Goal: Task Accomplishment & Management: Use online tool/utility

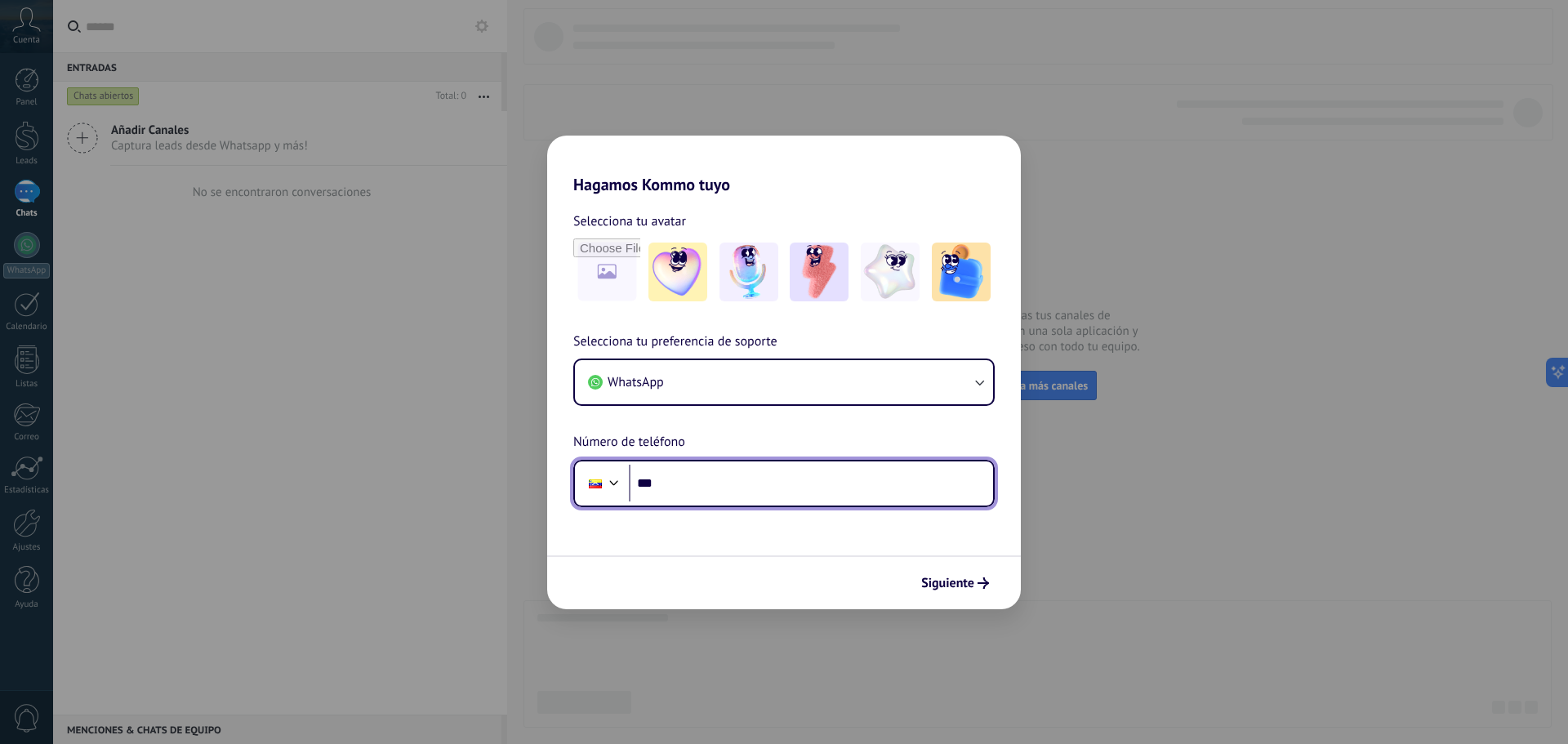
click at [686, 485] on input "***" at bounding box center [811, 484] width 365 height 37
type input "**********"
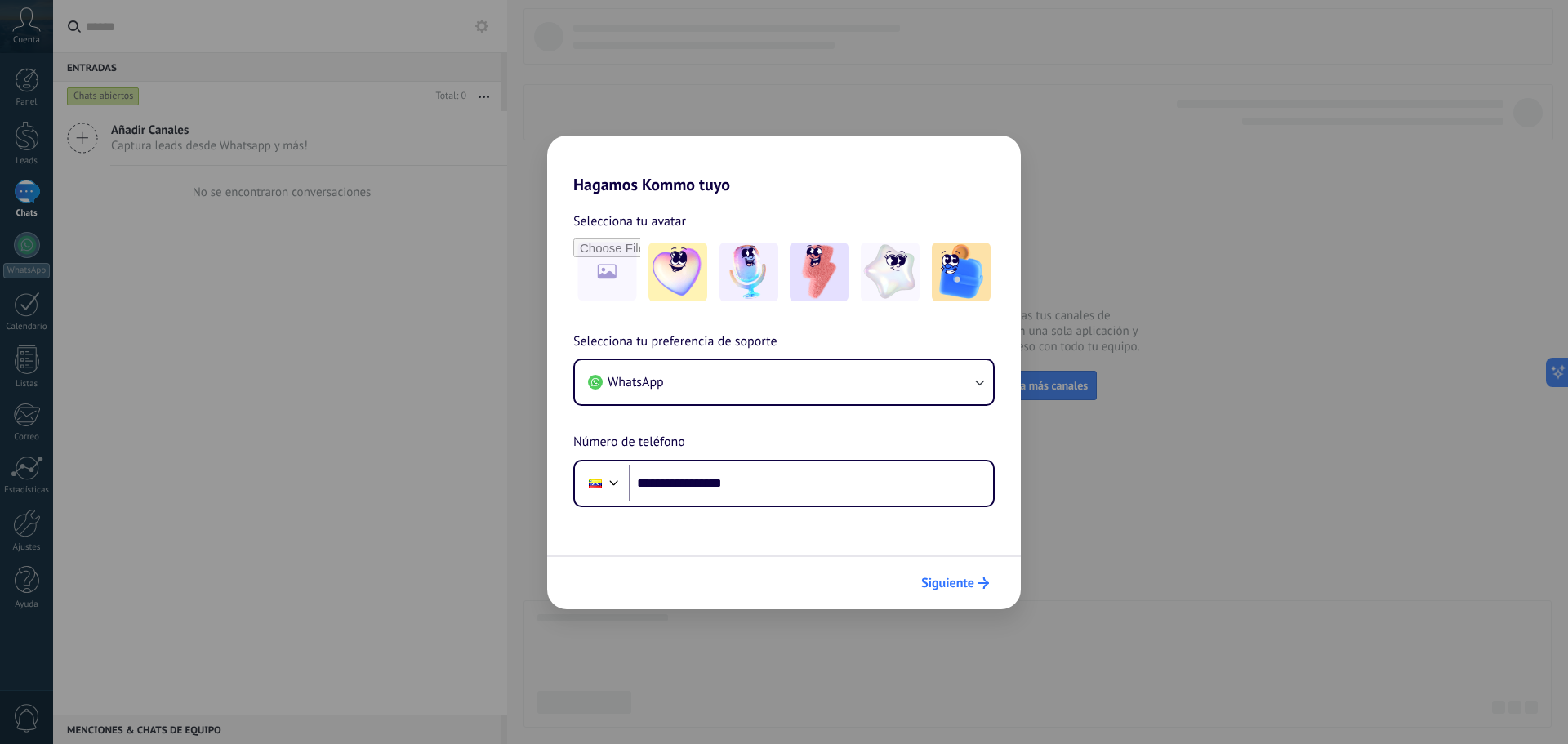
click at [946, 581] on span "Siguiente" at bounding box center [947, 583] width 53 height 11
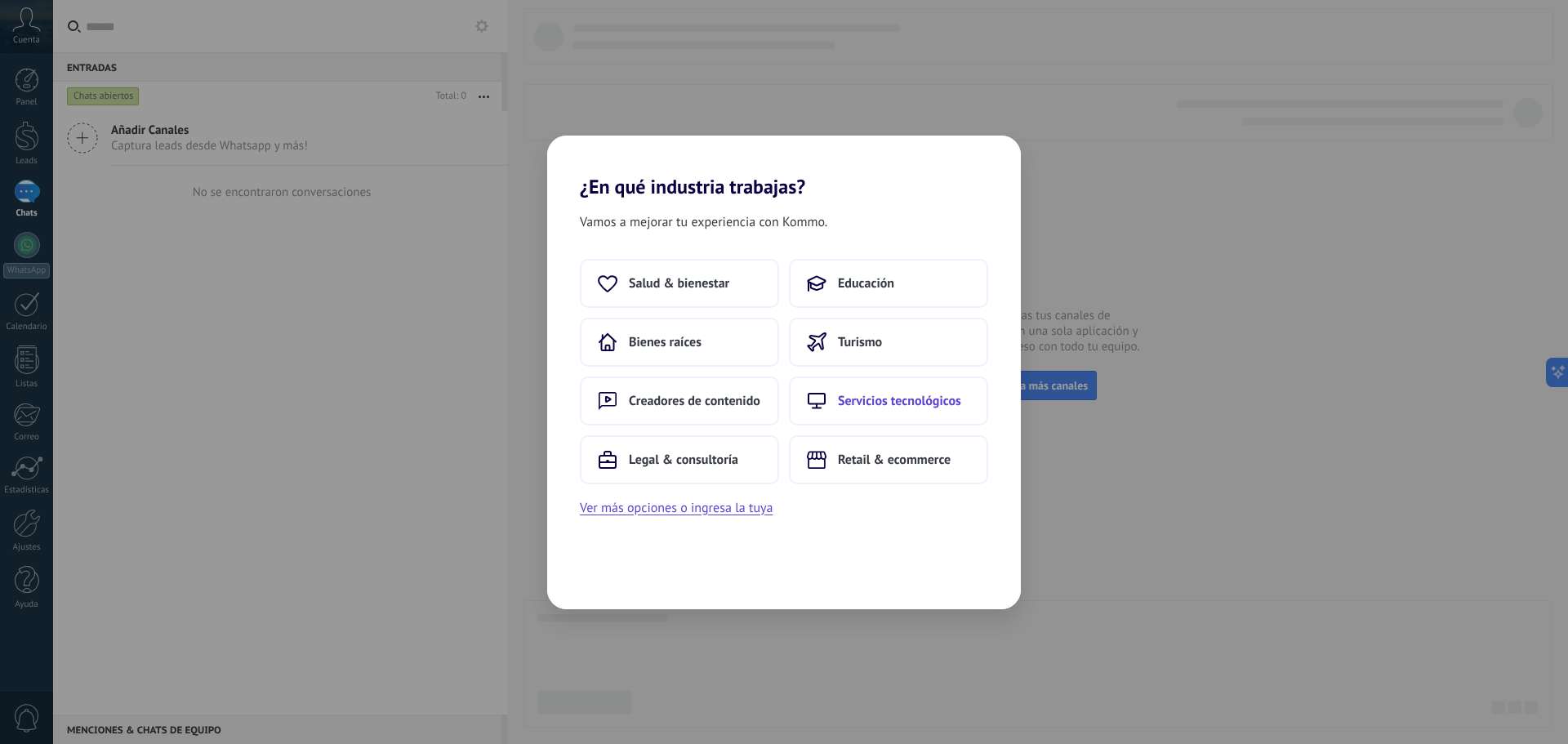
click at [923, 418] on button "Servicios tecnológicos" at bounding box center [888, 401] width 199 height 49
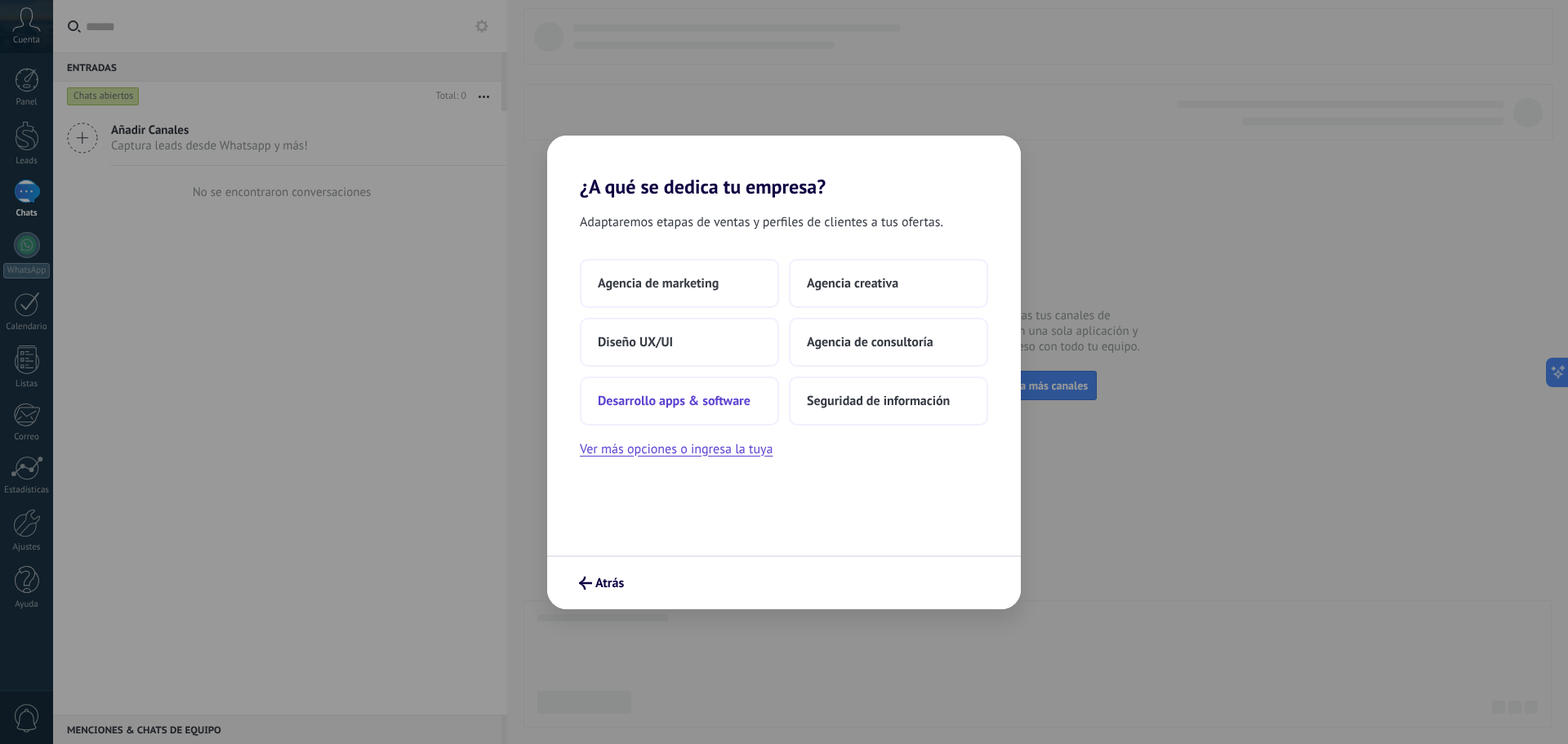
click at [695, 405] on span "Desarrollo apps & software" at bounding box center [674, 401] width 153 height 17
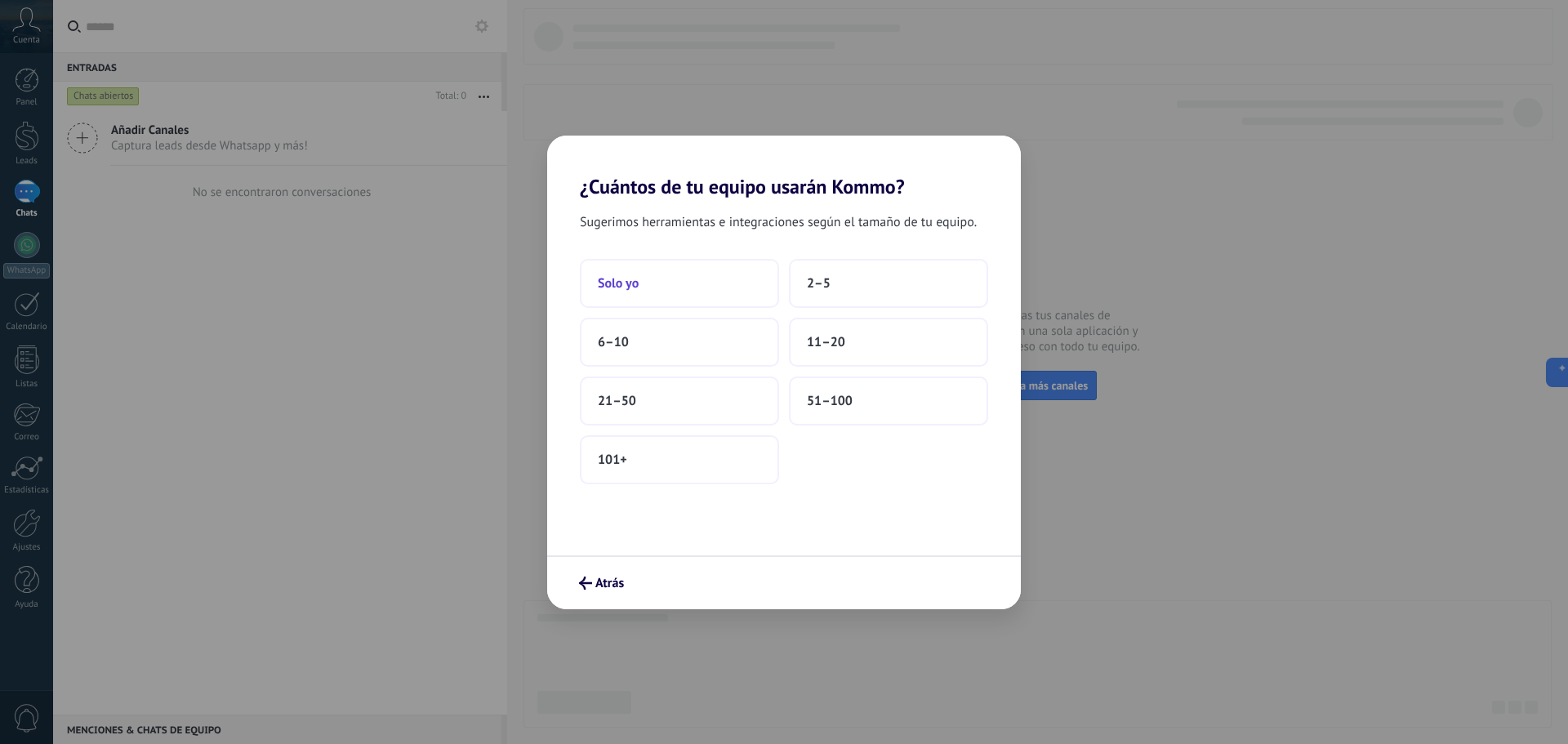
click at [693, 286] on button "Solo yo" at bounding box center [679, 283] width 199 height 49
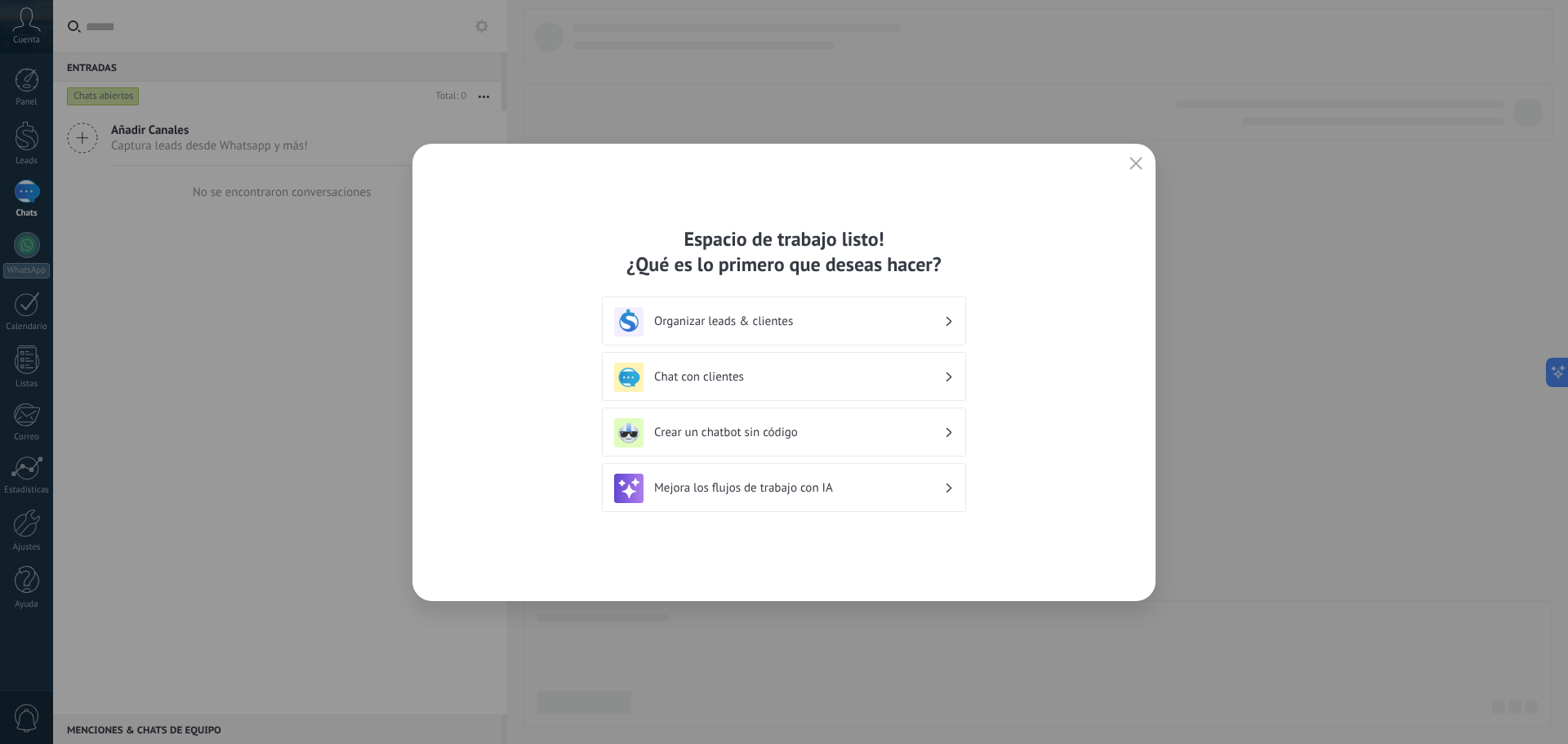
click at [800, 377] on h3 "Chat con clientes" at bounding box center [799, 377] width 290 height 16
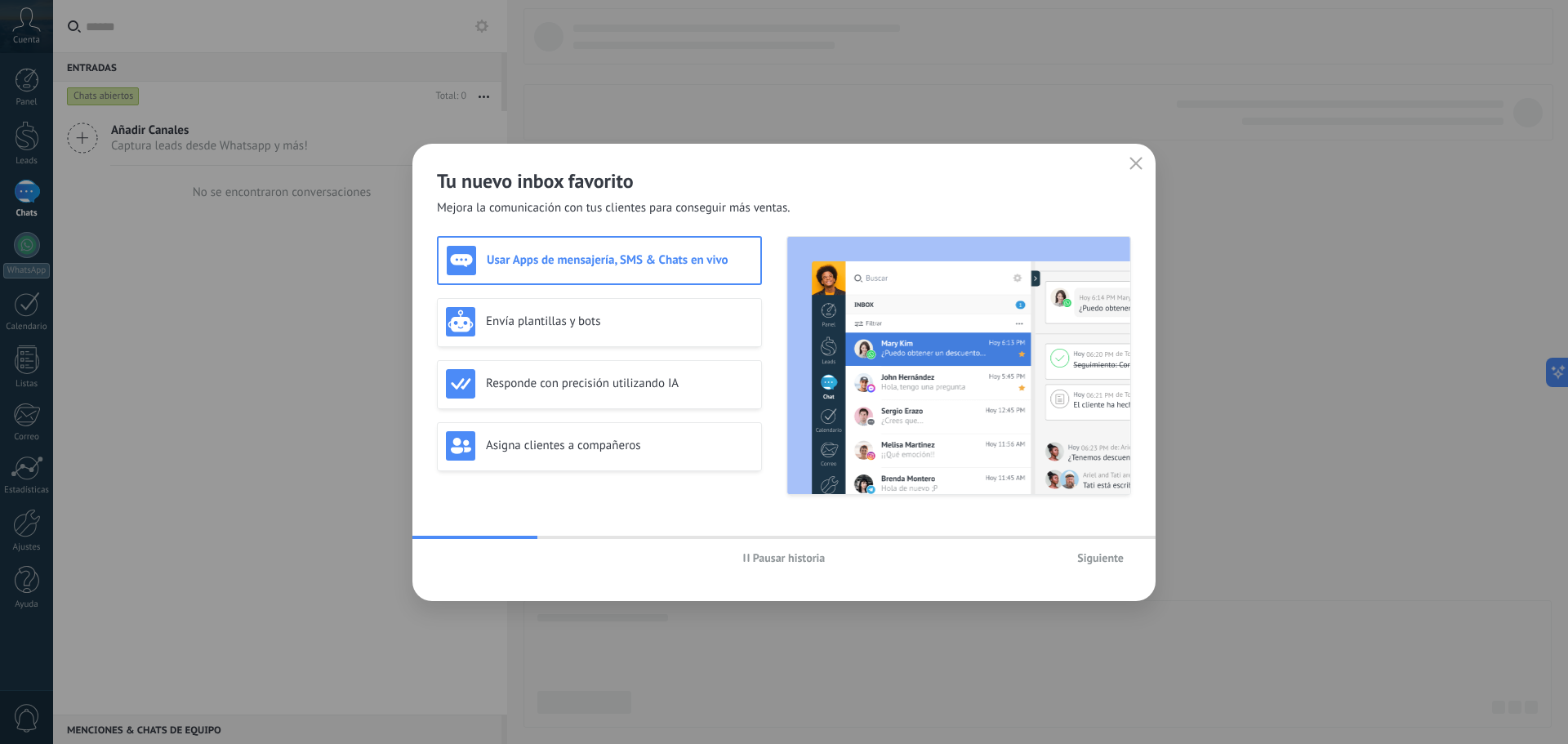
click at [1088, 559] on span "Siguiente" at bounding box center [1100, 558] width 47 height 11
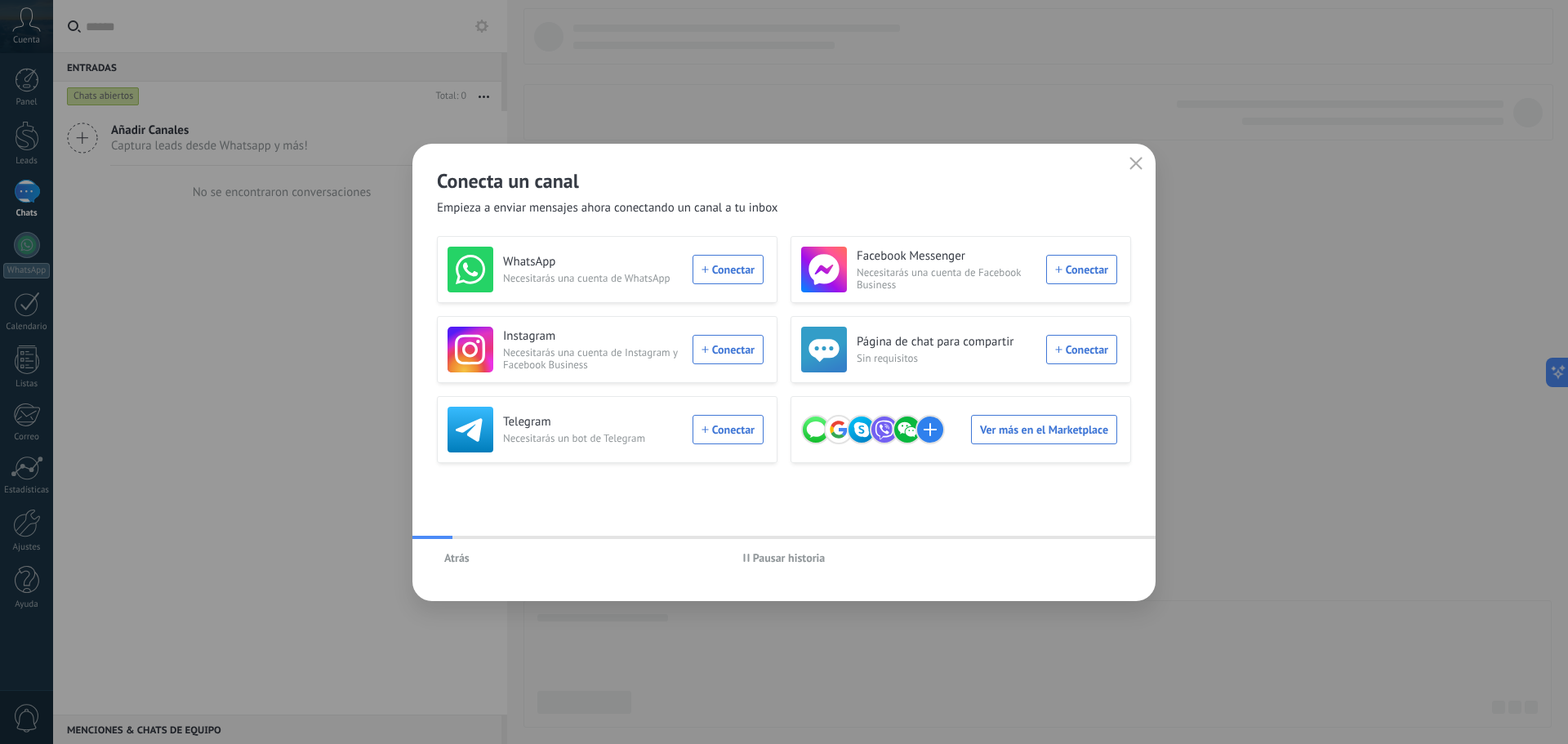
click at [1098, 559] on div "Atrás Pausar historia" at bounding box center [783, 557] width 743 height 37
click at [743, 270] on div "WhatsApp Necesitarás una cuenta de WhatsApp Conectar" at bounding box center [605, 269] width 316 height 46
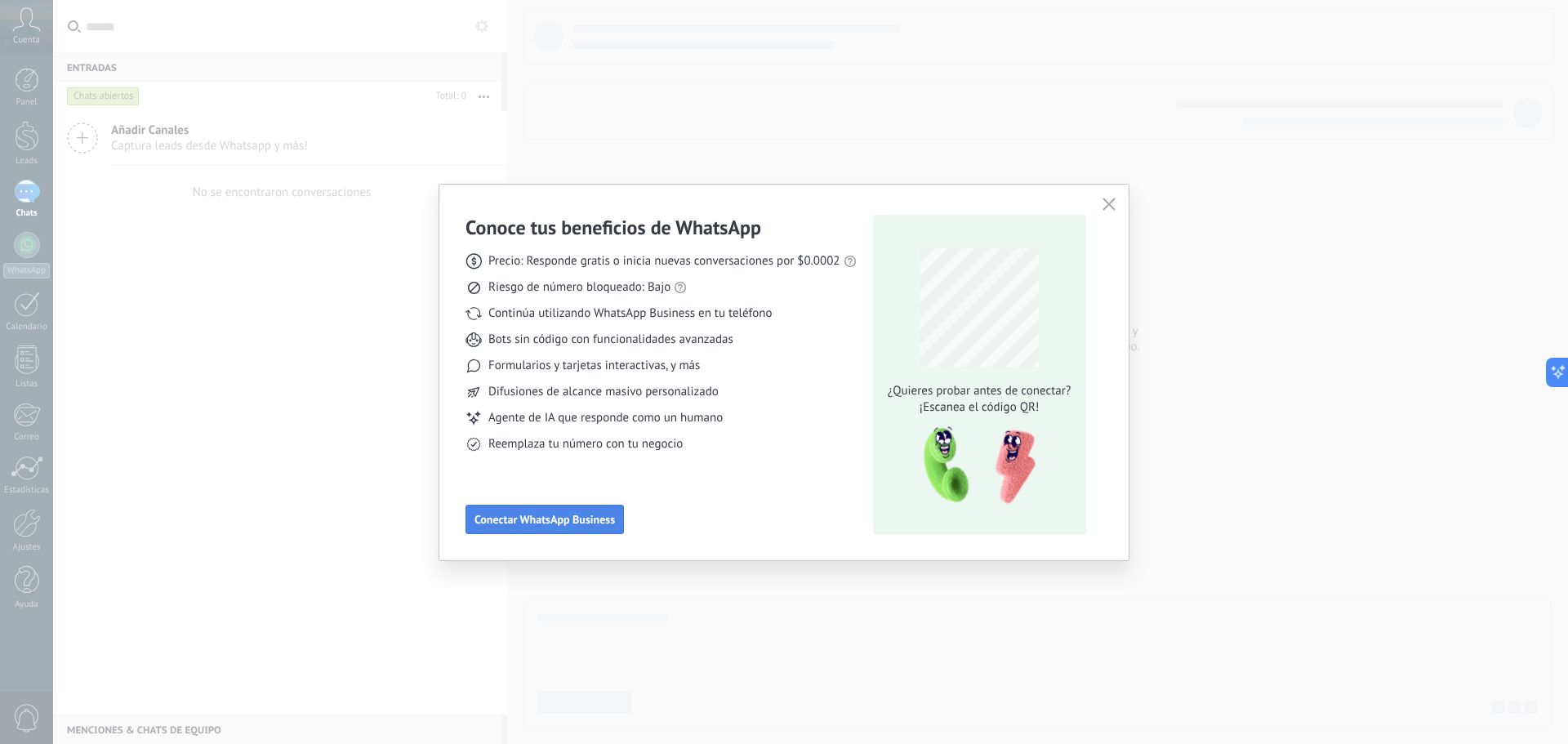
click at [584, 521] on span "Conectar WhatsApp Business" at bounding box center [544, 519] width 140 height 11
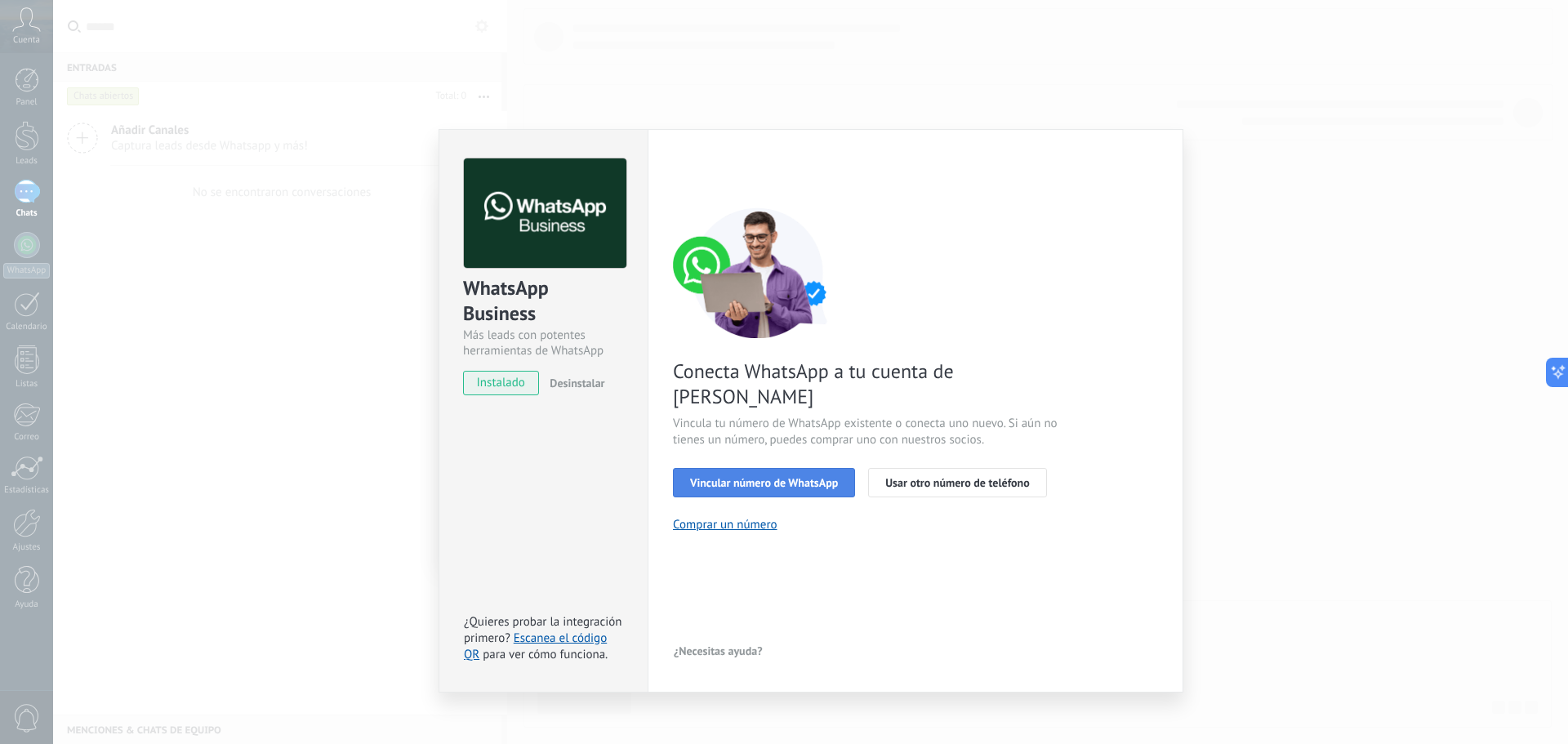
click at [791, 477] on span "Vincular número de WhatsApp" at bounding box center [764, 483] width 148 height 11
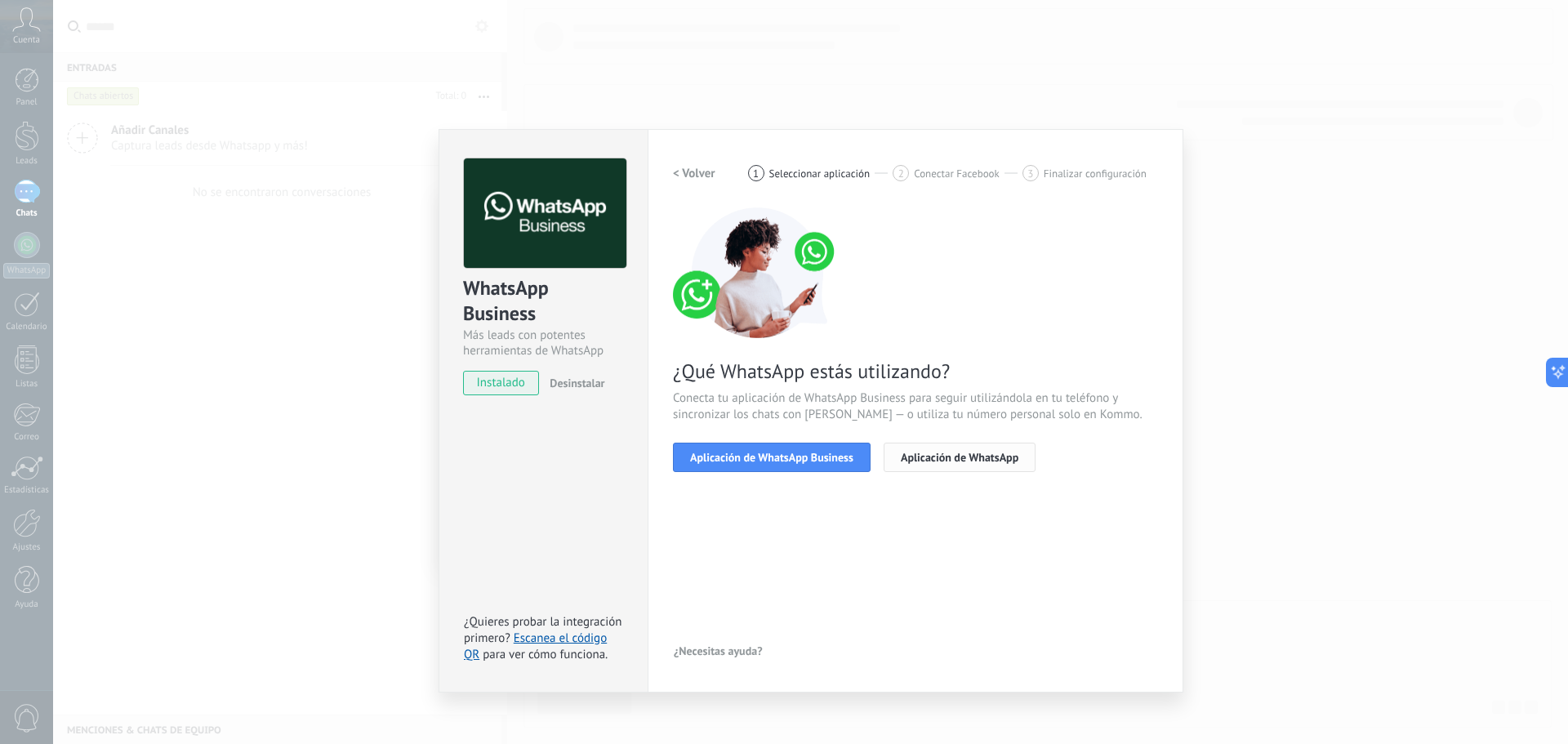
click at [963, 466] on button "Aplicación de WhatsApp" at bounding box center [959, 458] width 152 height 30
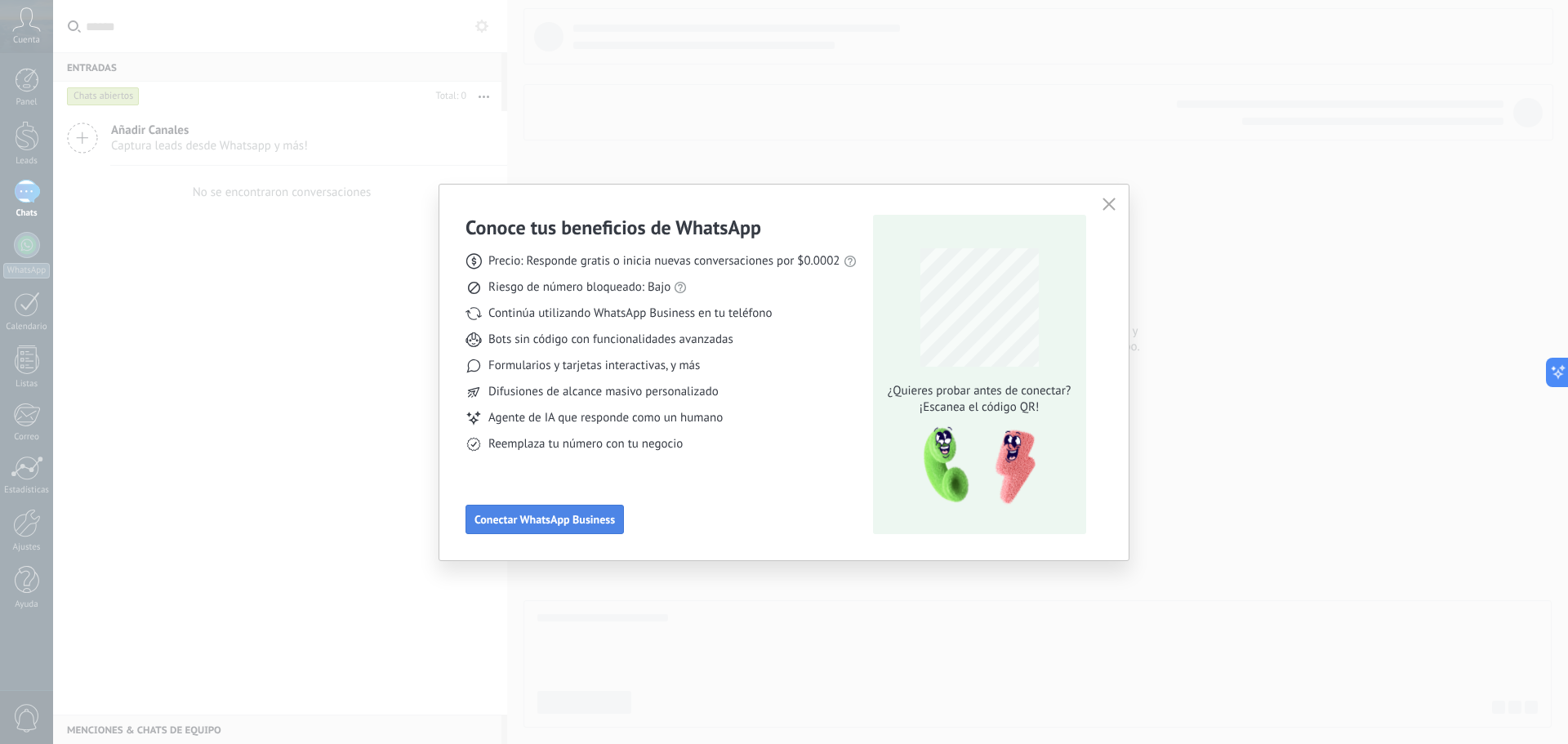
click at [588, 514] on span "Conectar WhatsApp Business" at bounding box center [544, 519] width 140 height 11
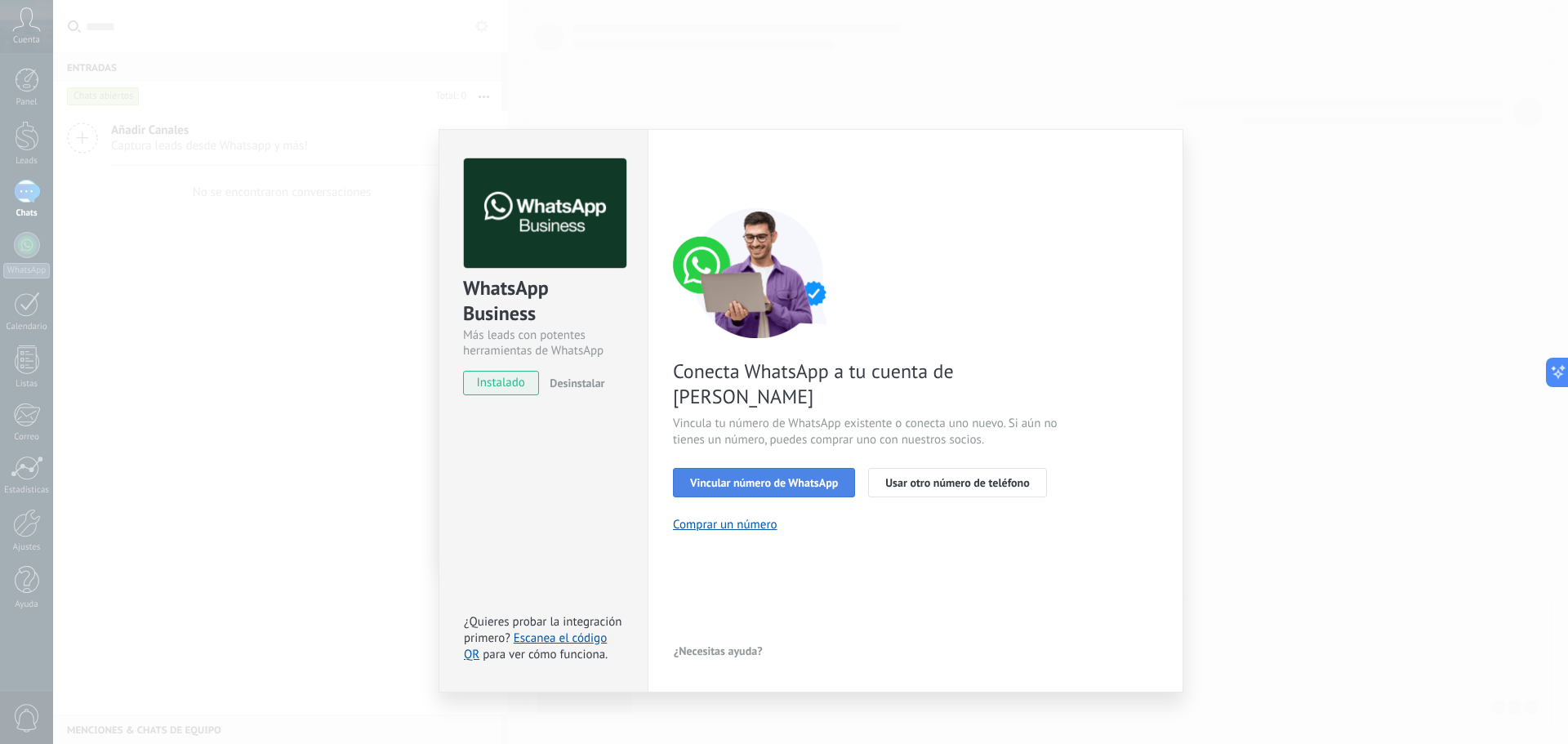
click at [783, 477] on span "Vincular número de WhatsApp" at bounding box center [764, 483] width 148 height 11
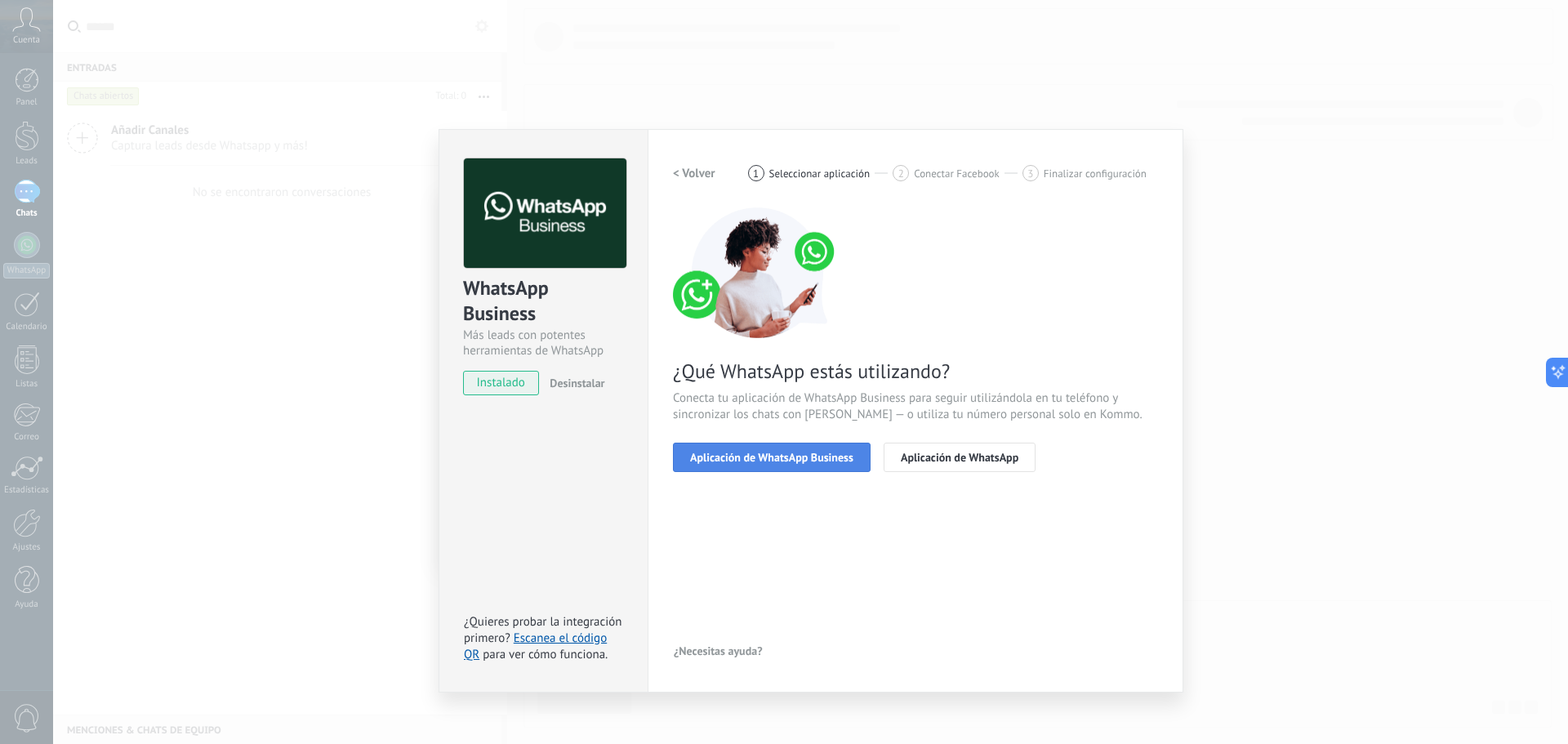
click at [789, 460] on span "Aplicación de WhatsApp Business" at bounding box center [772, 458] width 164 height 11
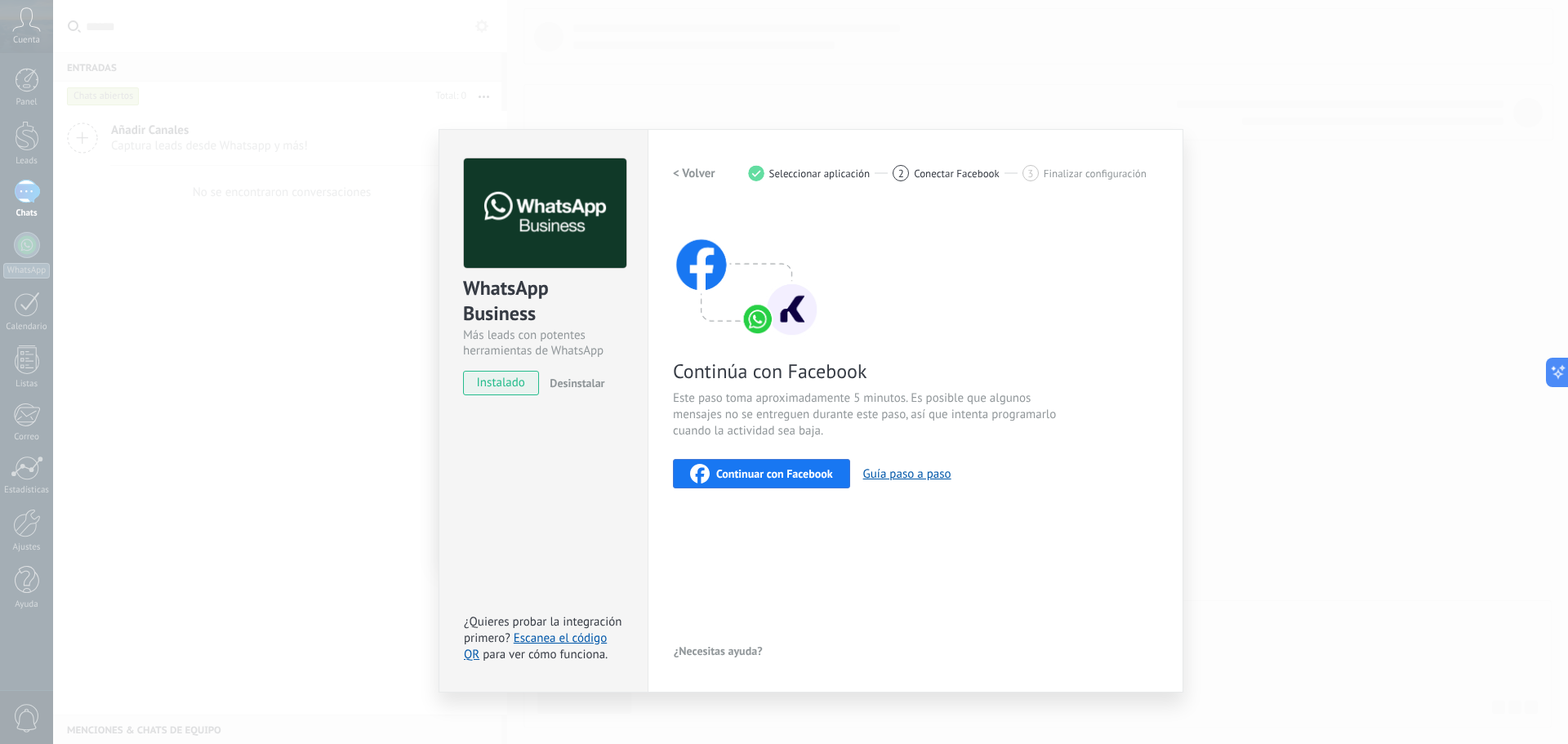
click at [813, 170] on span "Seleccionar aplicación" at bounding box center [819, 173] width 101 height 12
click at [700, 179] on h2 "< Volver" at bounding box center [694, 173] width 43 height 16
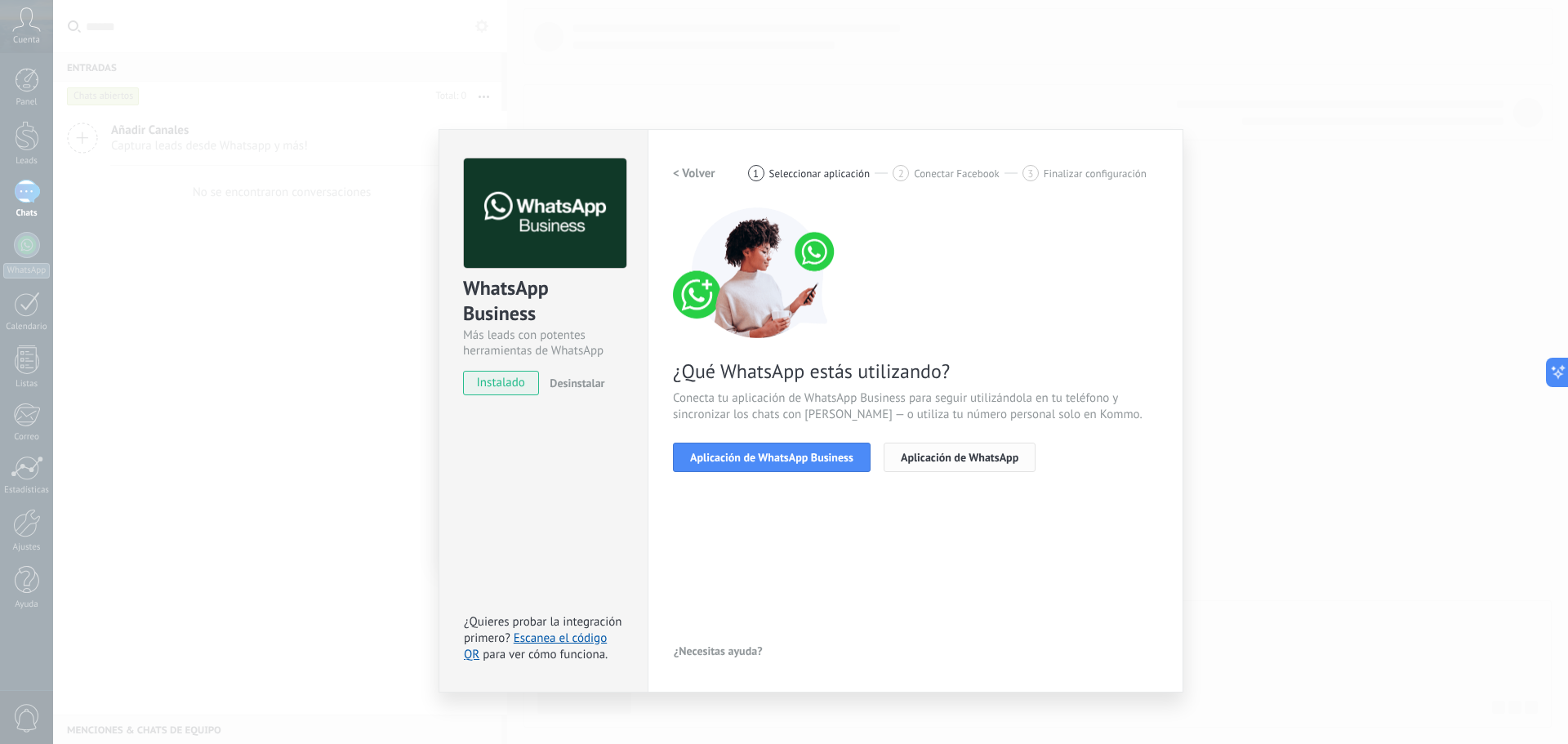
click at [921, 452] on span "Aplicación de WhatsApp" at bounding box center [959, 458] width 117 height 11
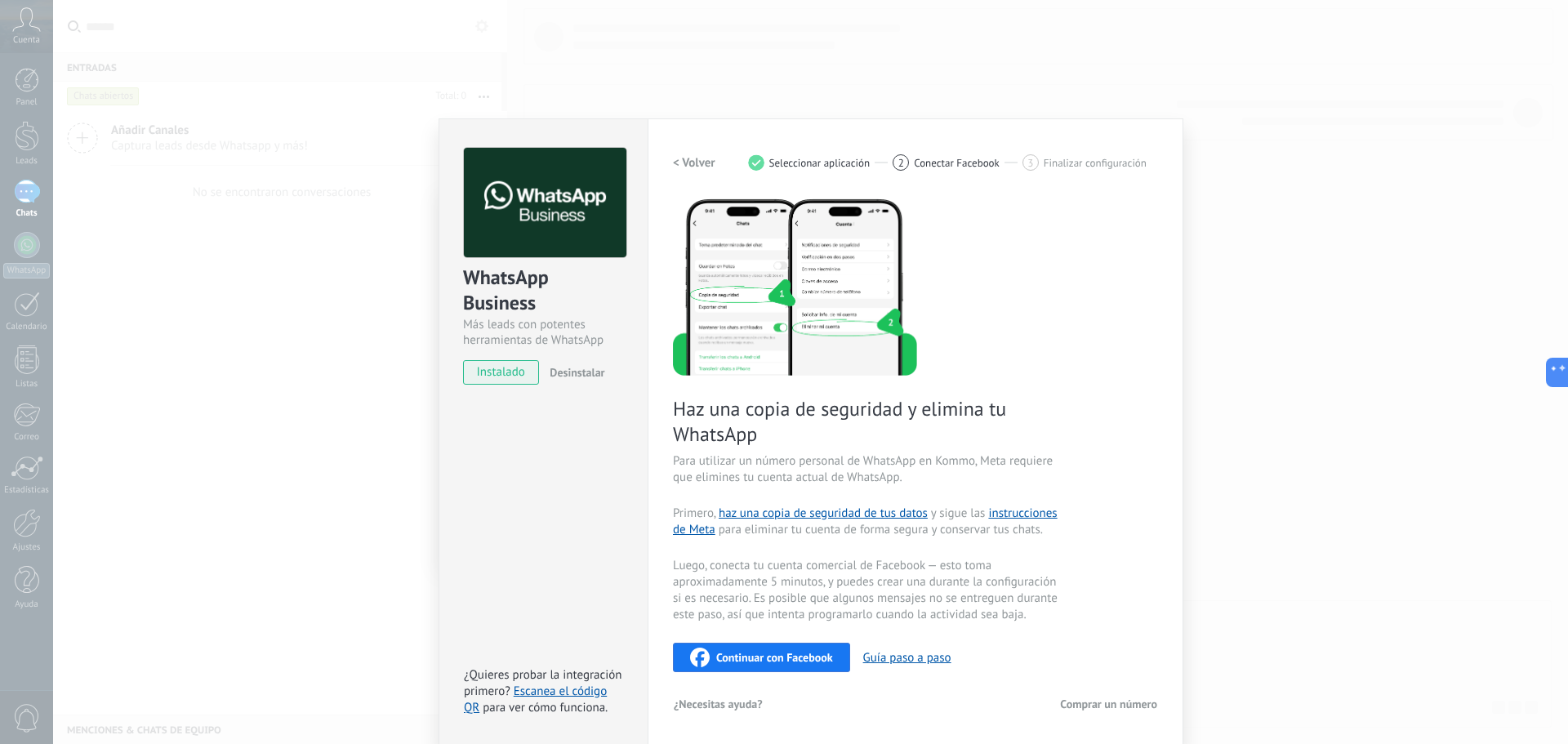
scroll to position [11, 0]
drag, startPoint x: 794, startPoint y: 167, endPoint x: 739, endPoint y: 164, distance: 55.1
click at [793, 168] on span "Seleccionar aplicación" at bounding box center [819, 162] width 101 height 12
click at [708, 157] on h2 "< Volver" at bounding box center [694, 162] width 43 height 16
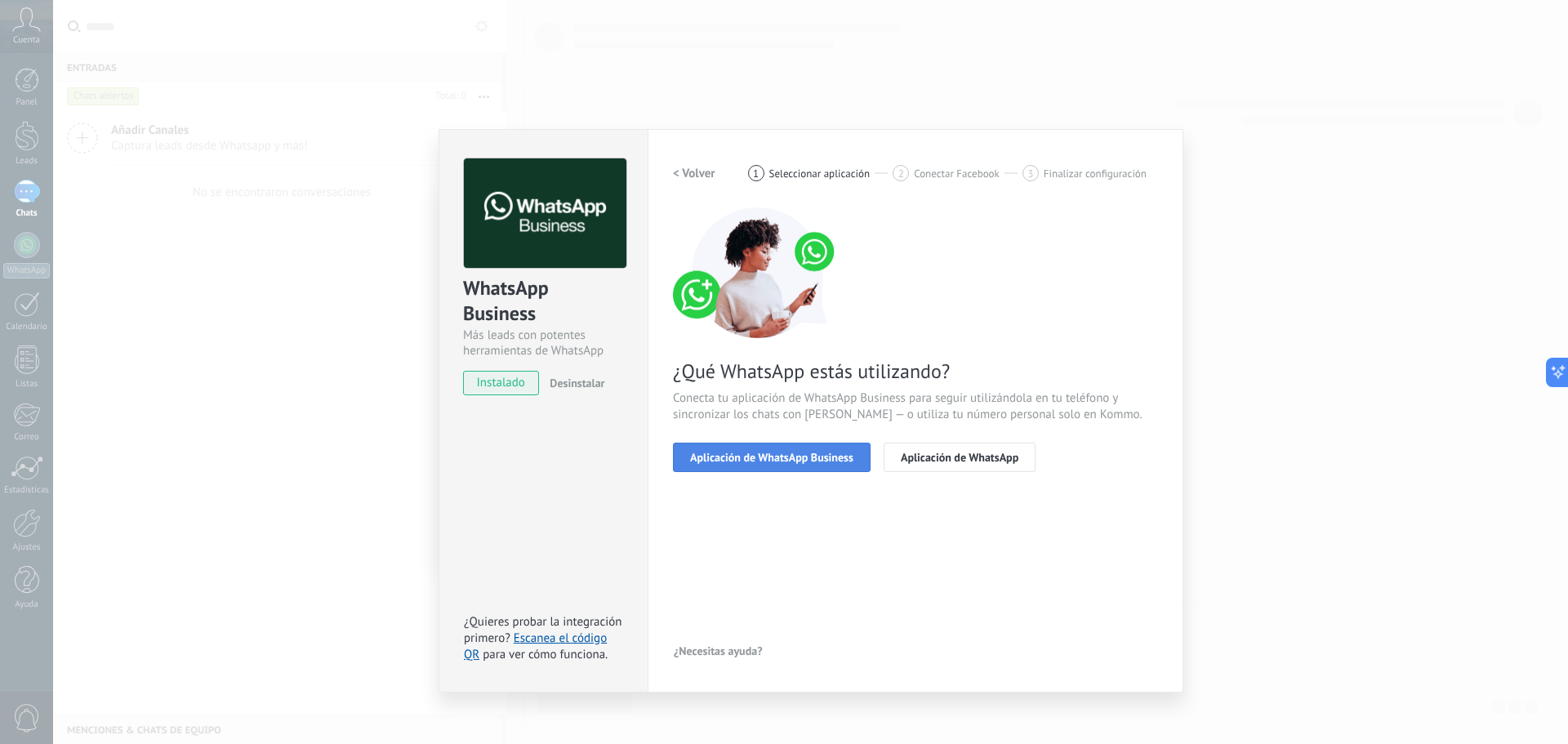
click at [817, 453] on span "Aplicación de WhatsApp Business" at bounding box center [772, 458] width 164 height 11
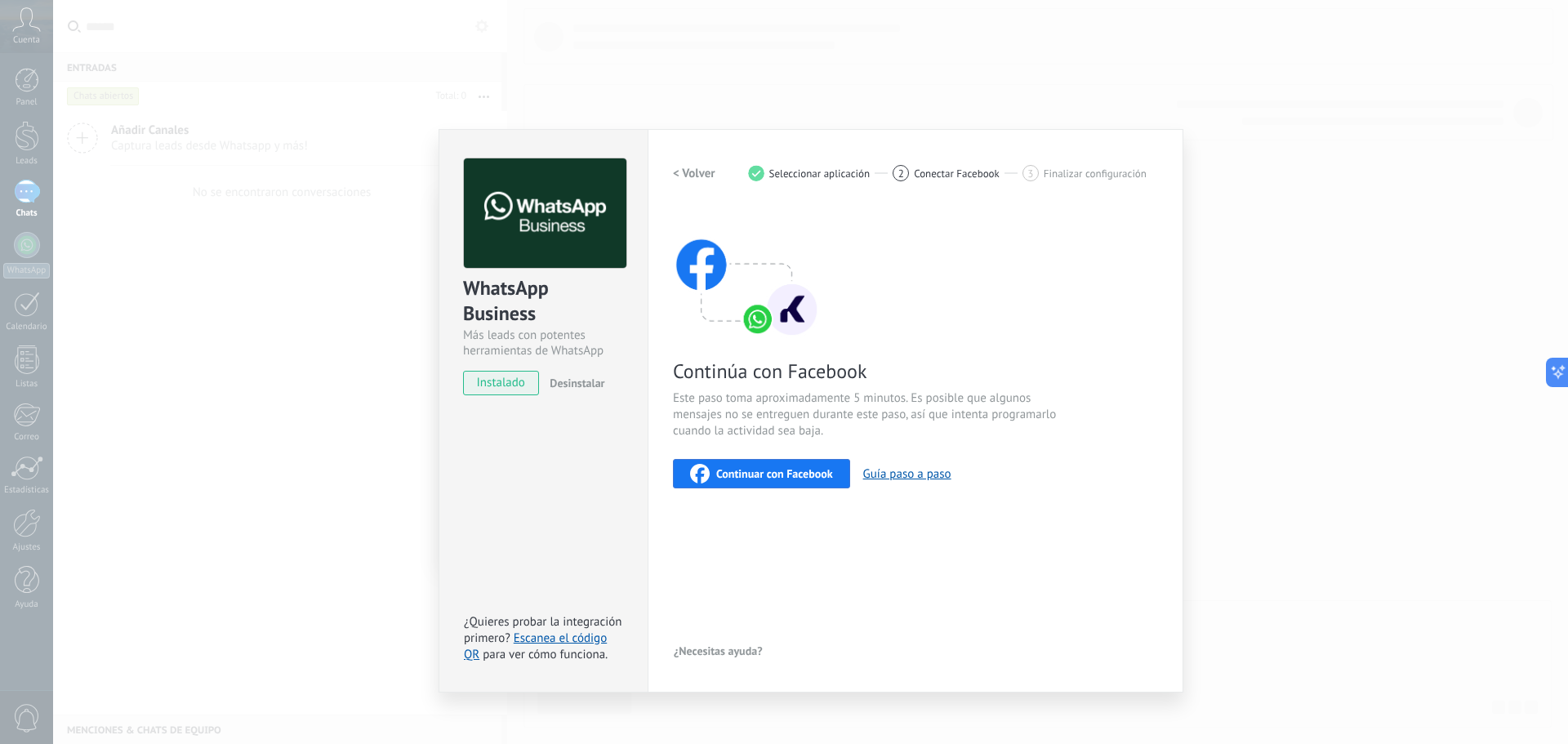
click at [703, 174] on h2 "< Volver" at bounding box center [694, 173] width 43 height 16
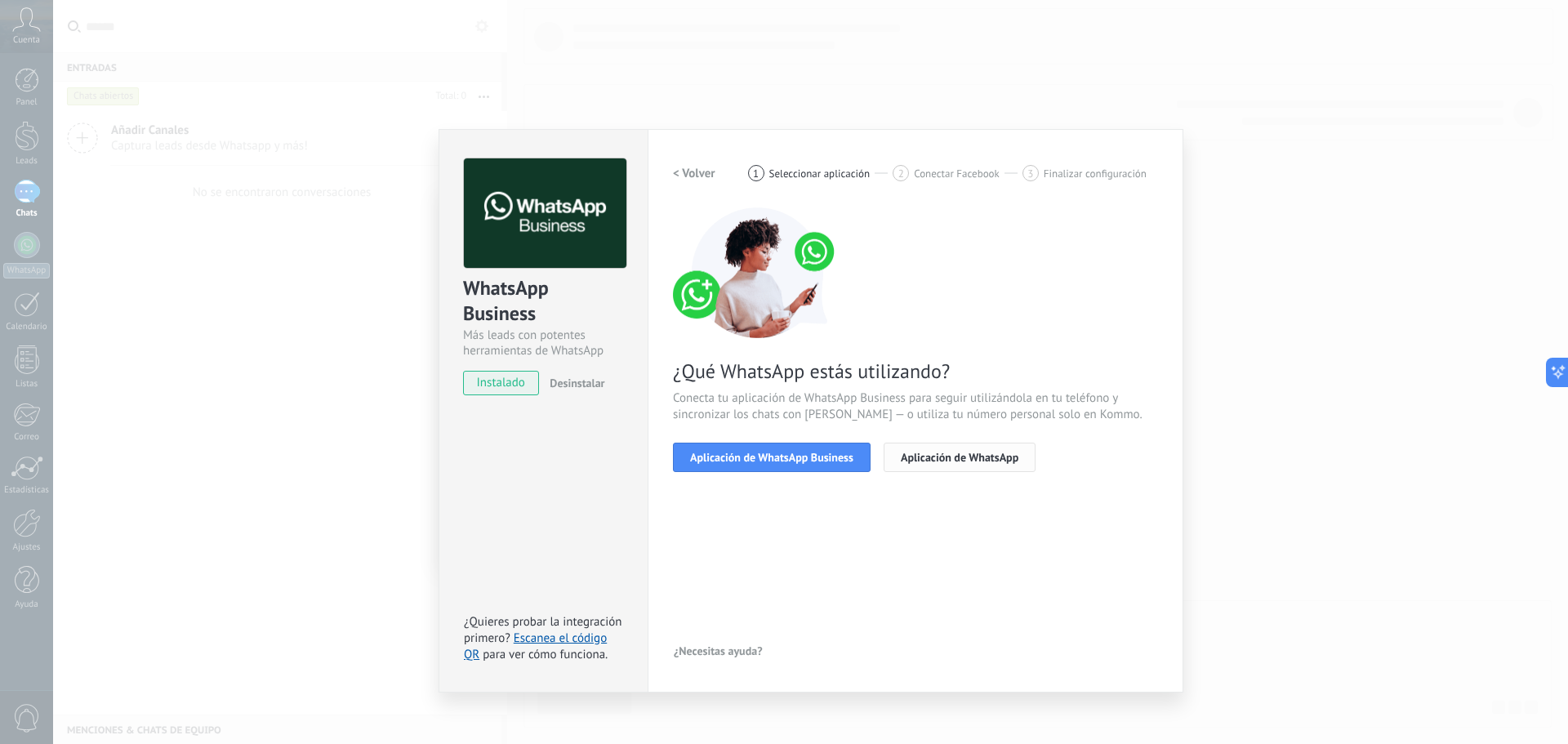
click at [927, 452] on span "Aplicación de WhatsApp" at bounding box center [959, 458] width 117 height 11
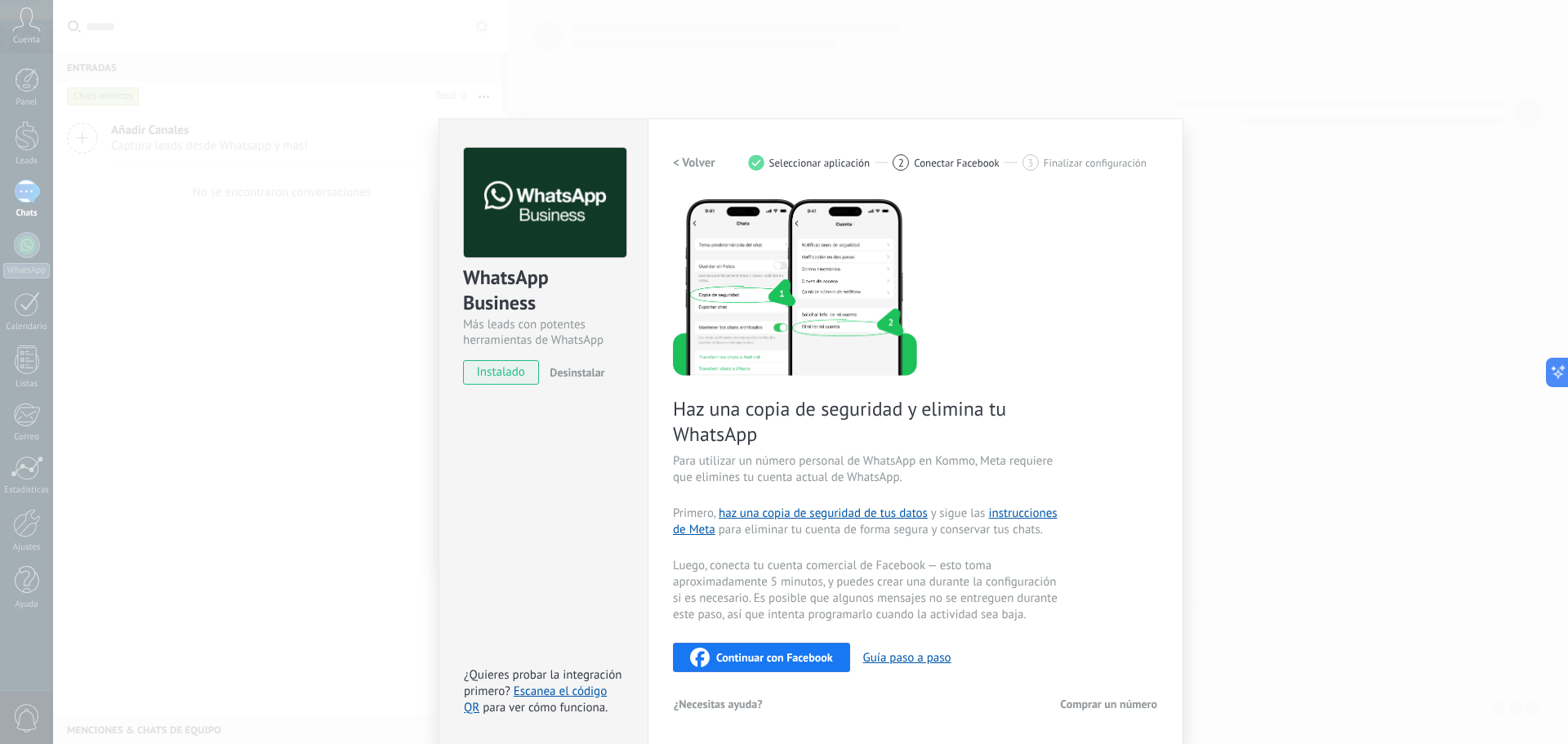
scroll to position [11, 0]
click at [698, 162] on h2 "< Volver" at bounding box center [694, 162] width 43 height 16
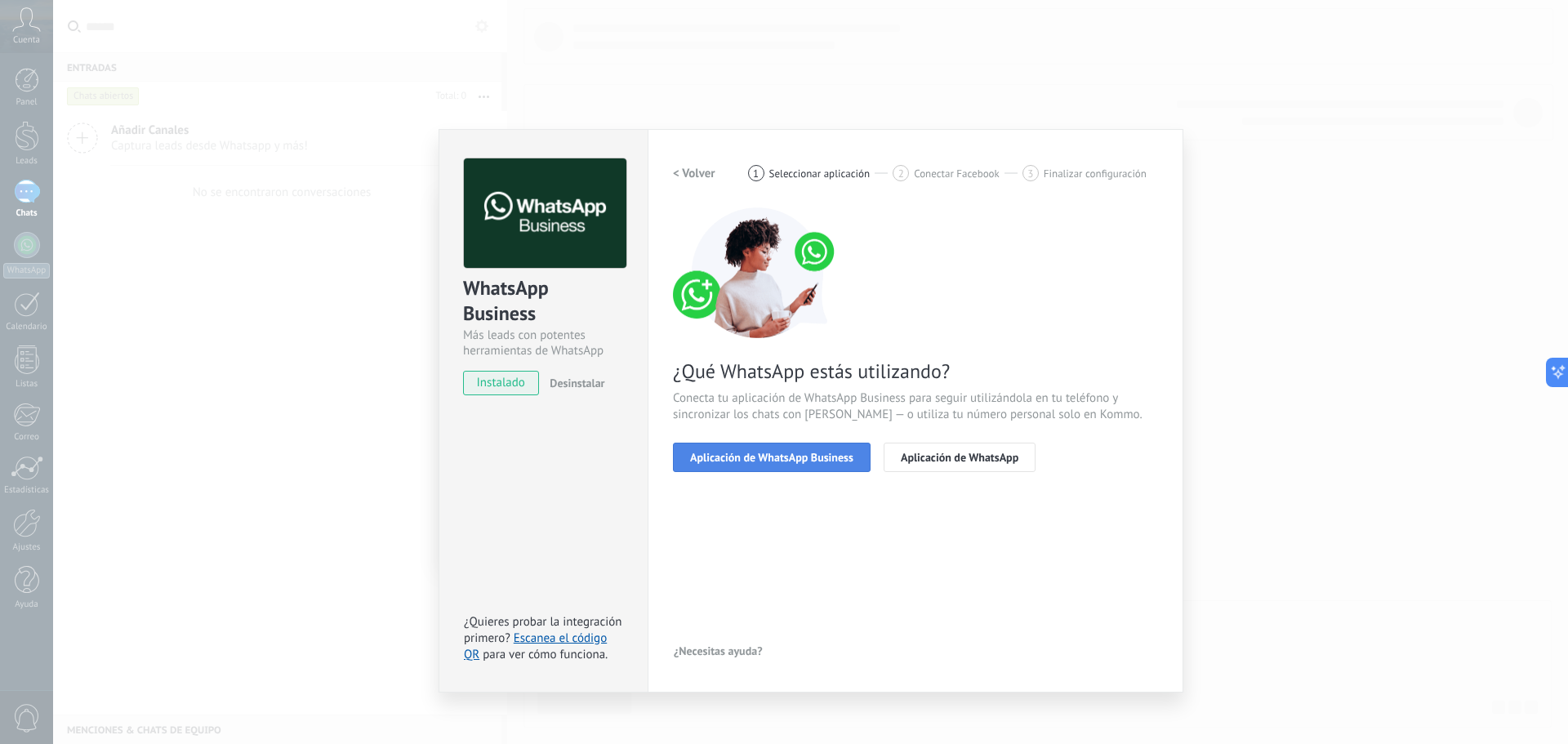
click at [780, 459] on span "Aplicación de WhatsApp Business" at bounding box center [772, 458] width 164 height 11
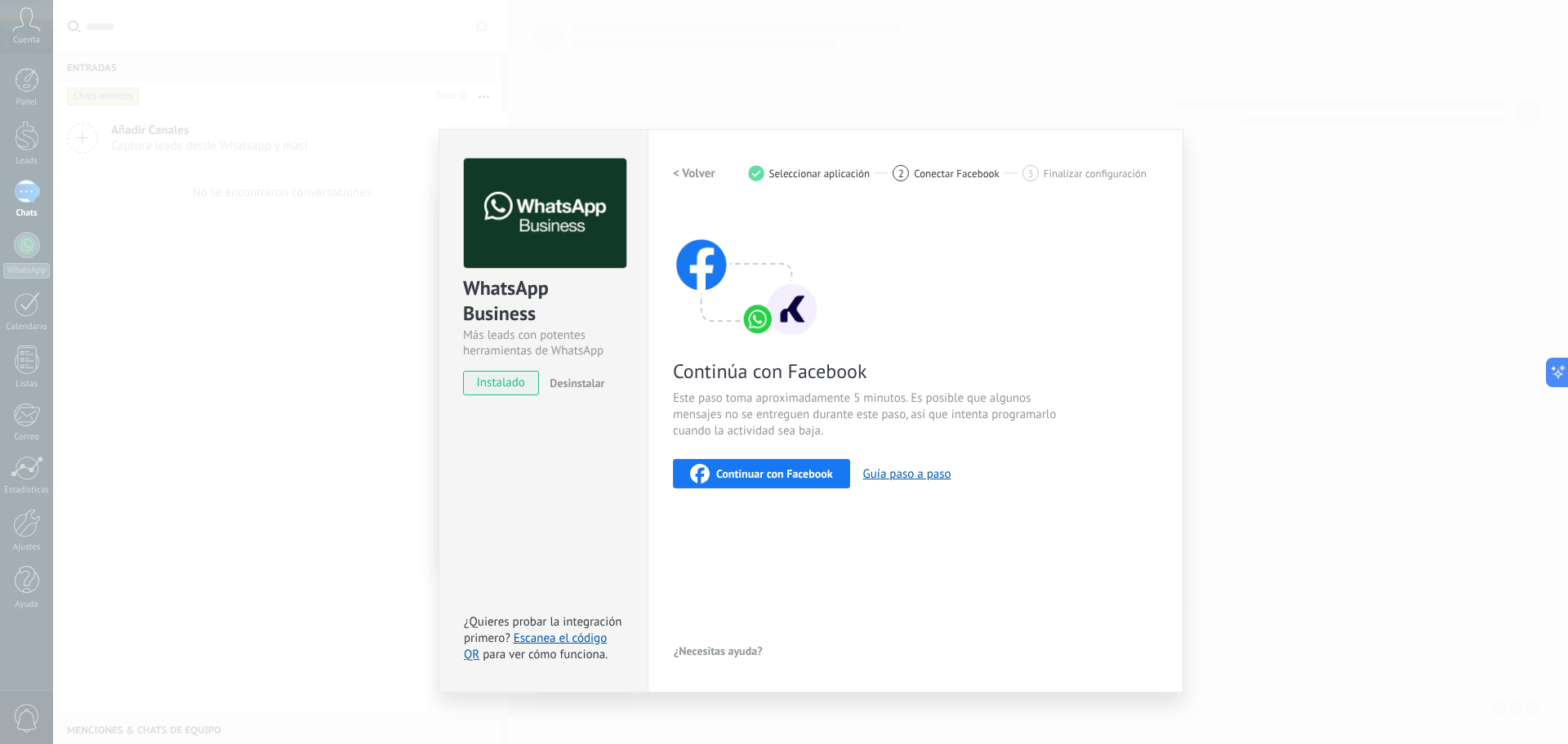
click at [779, 473] on span "Continuar con Facebook" at bounding box center [775, 473] width 117 height 11
click at [787, 476] on span "Continuar con Facebook" at bounding box center [775, 473] width 117 height 11
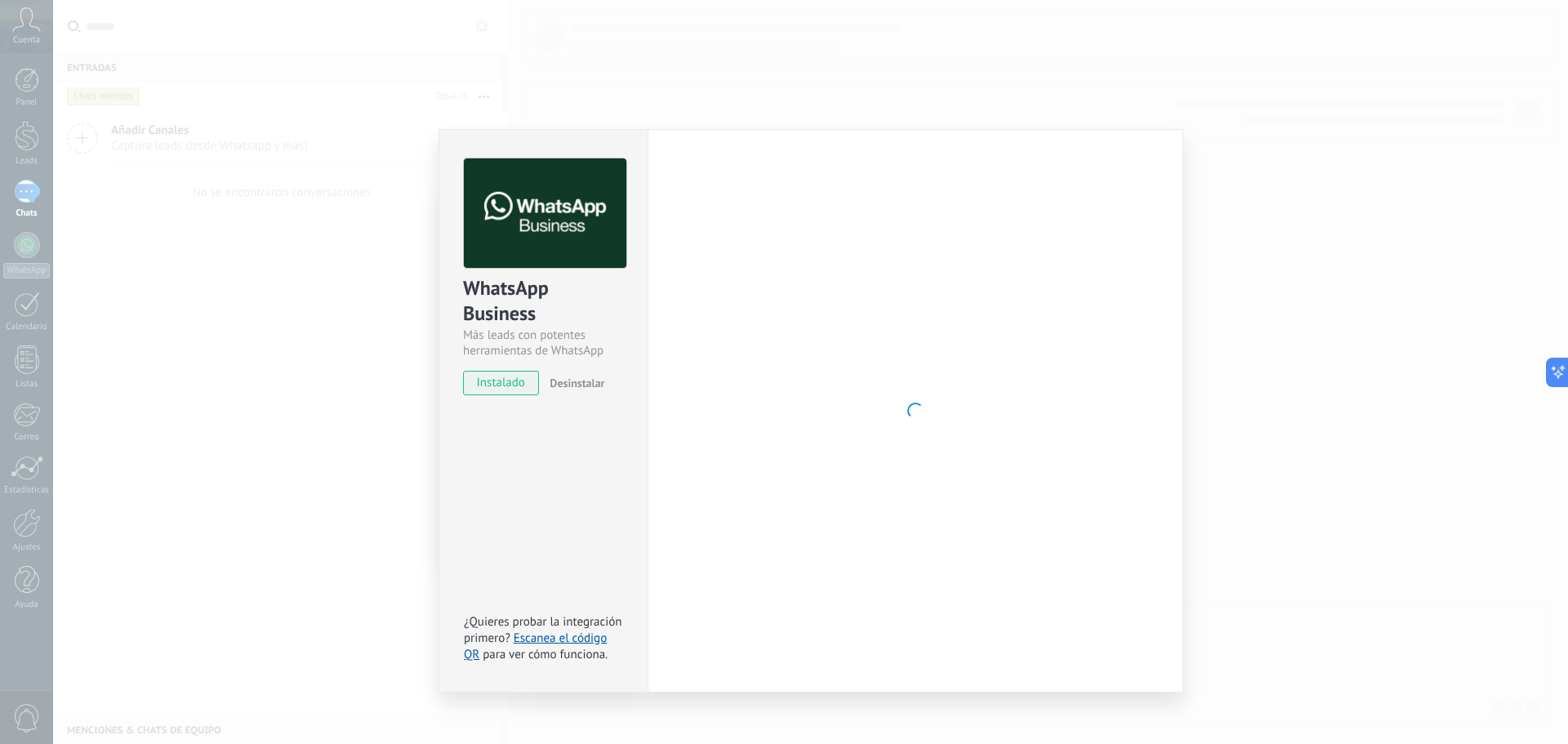
click at [223, 316] on div "WhatsApp Business Más leads con potentes herramientas de WhatsApp instalado Des…" at bounding box center [810, 372] width 1515 height 744
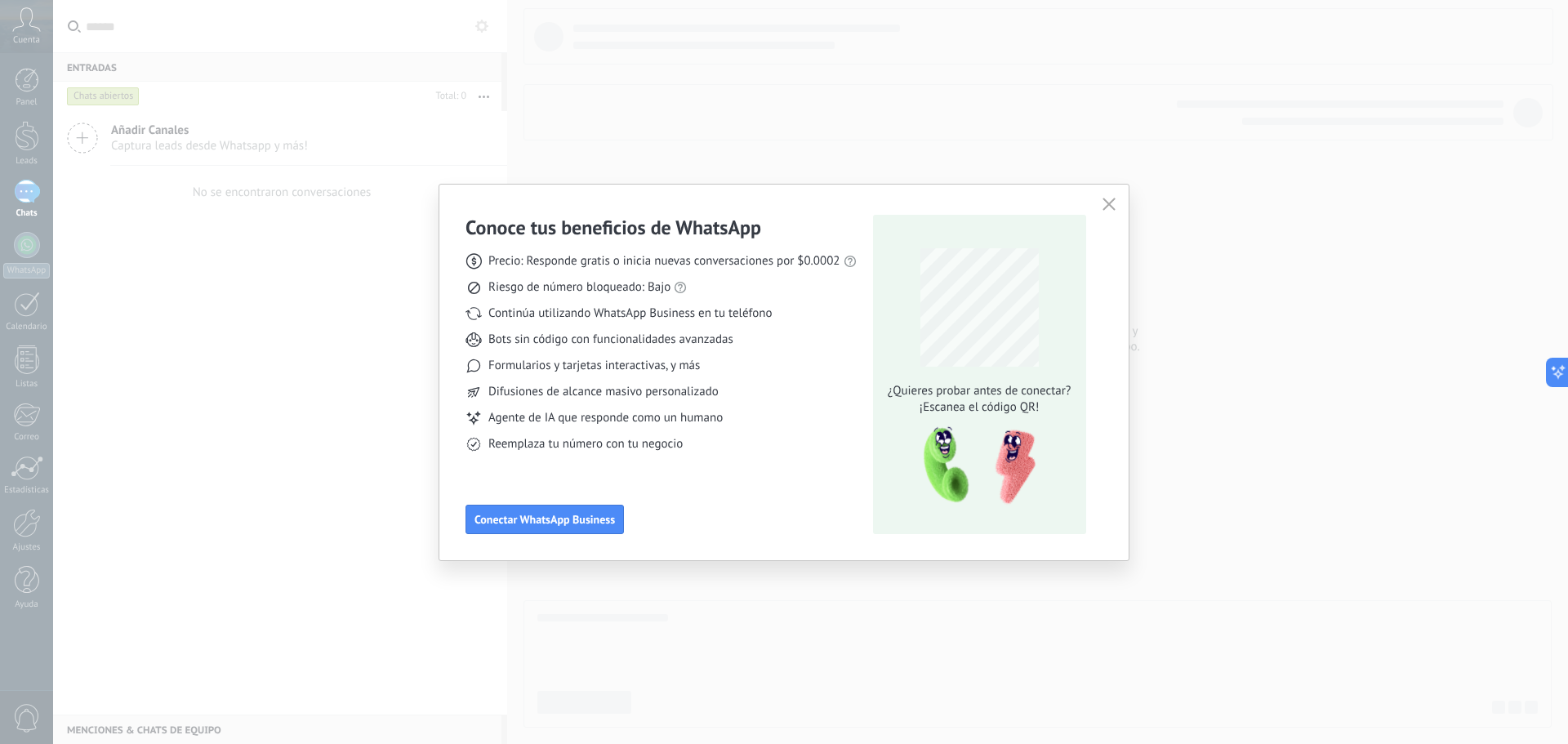
click at [1100, 197] on button "button" at bounding box center [1109, 205] width 21 height 23
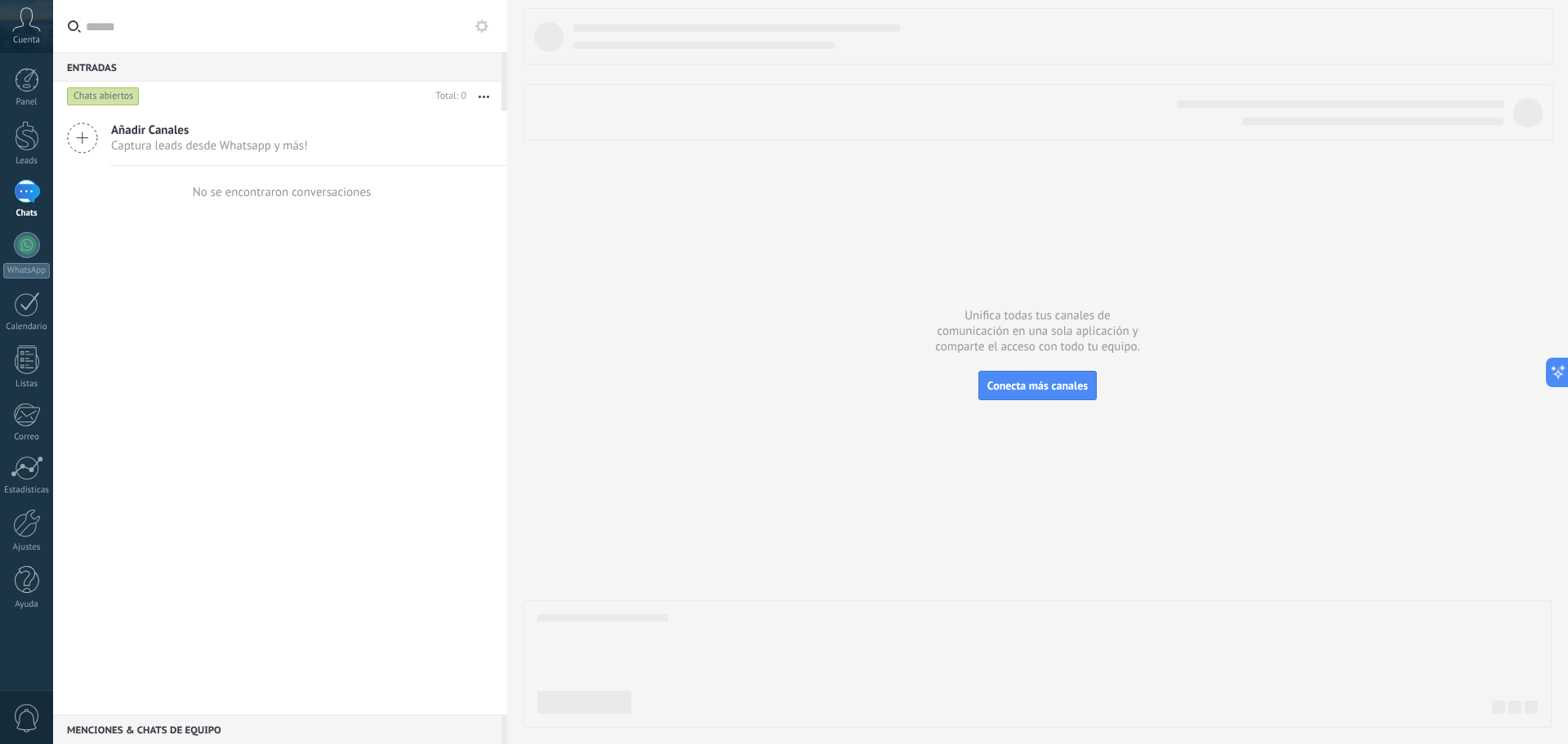
click at [1113, 198] on div at bounding box center [1037, 368] width 1028 height 720
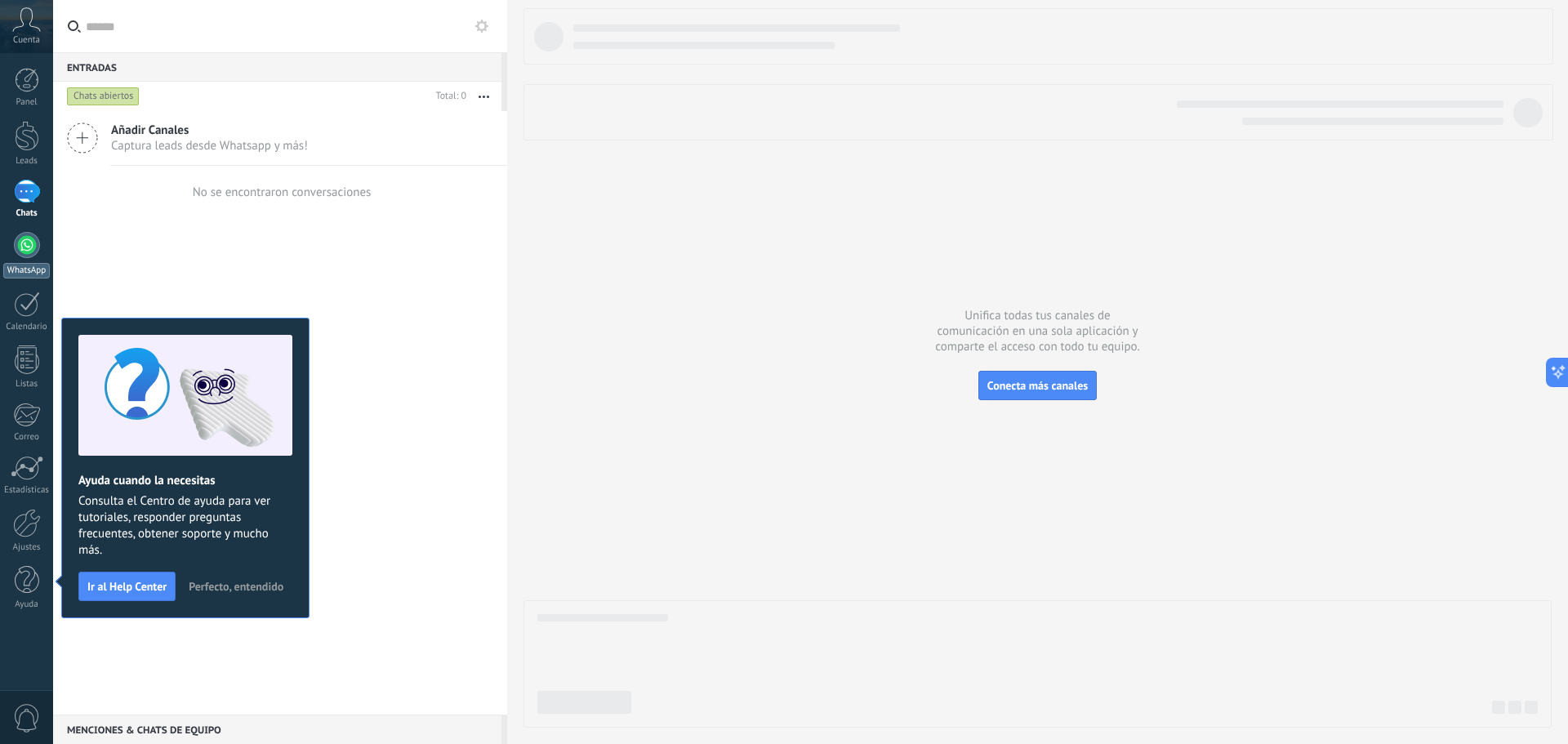
click at [37, 248] on div at bounding box center [27, 245] width 26 height 26
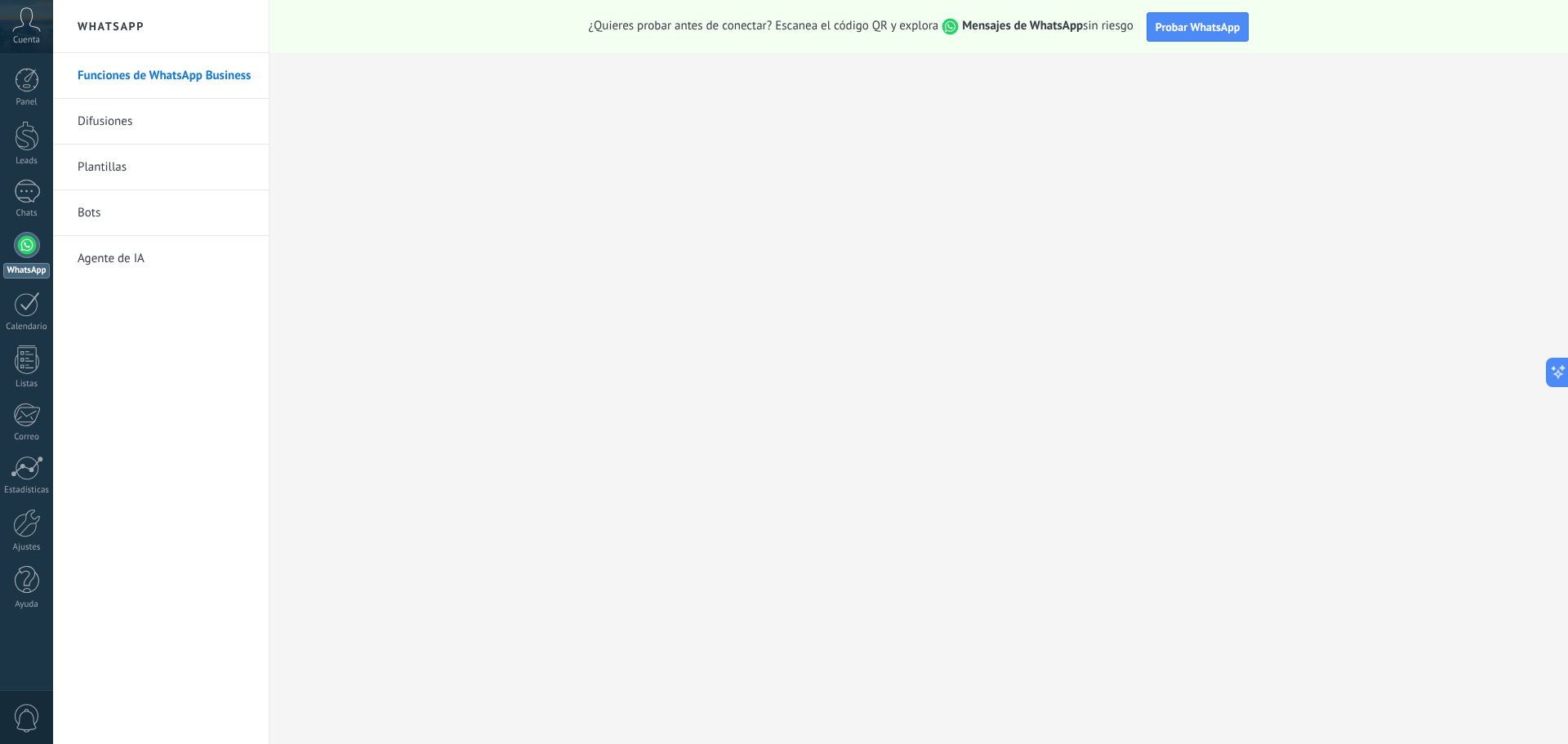
click at [33, 253] on div at bounding box center [27, 245] width 26 height 26
click at [126, 215] on link "Bots" at bounding box center [165, 213] width 175 height 46
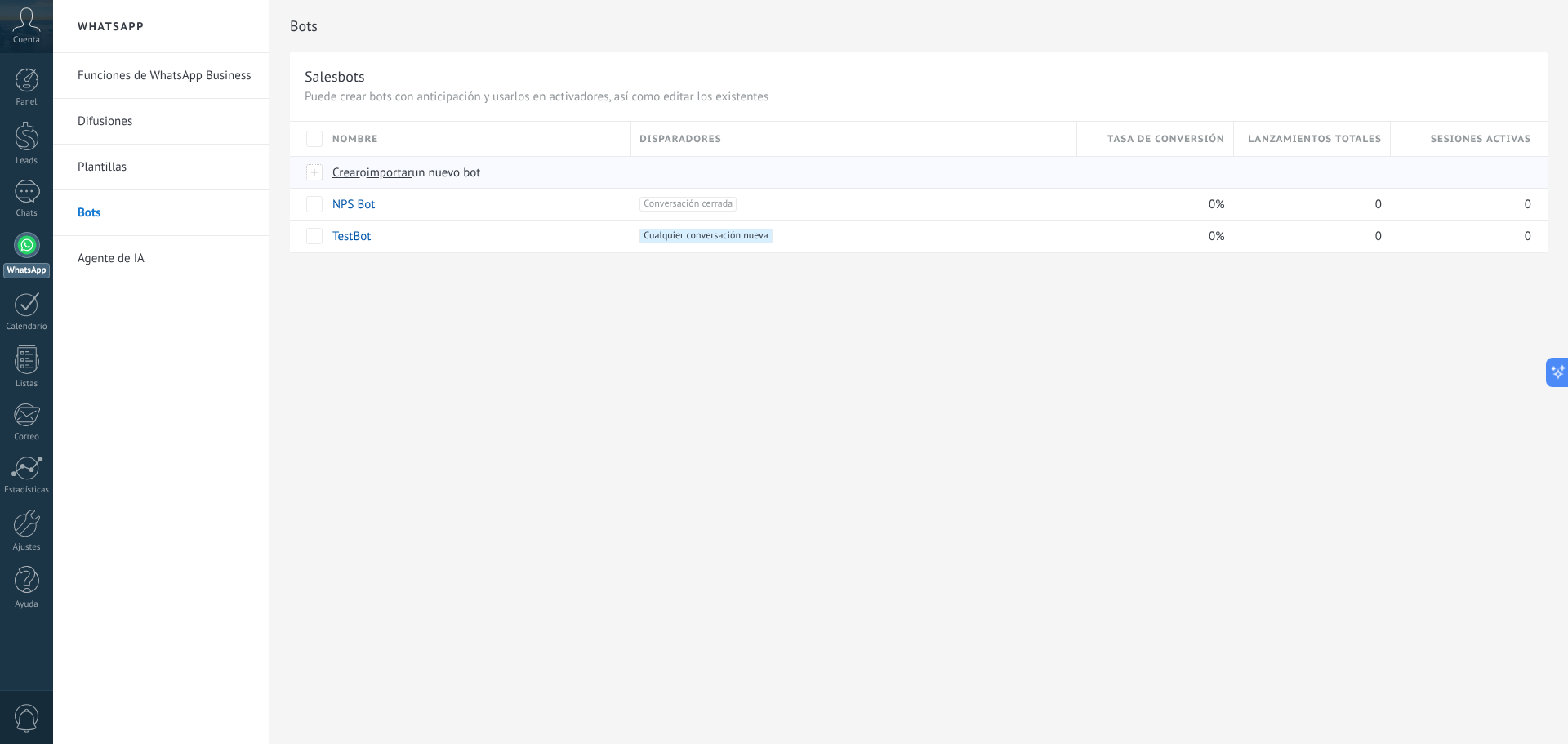
click at [410, 172] on span "importar" at bounding box center [389, 172] width 46 height 16
click at [0, 0] on input "importar un nuevo bot" at bounding box center [0, 0] width 0 height 0
click at [340, 173] on span "Crear" at bounding box center [346, 172] width 28 height 16
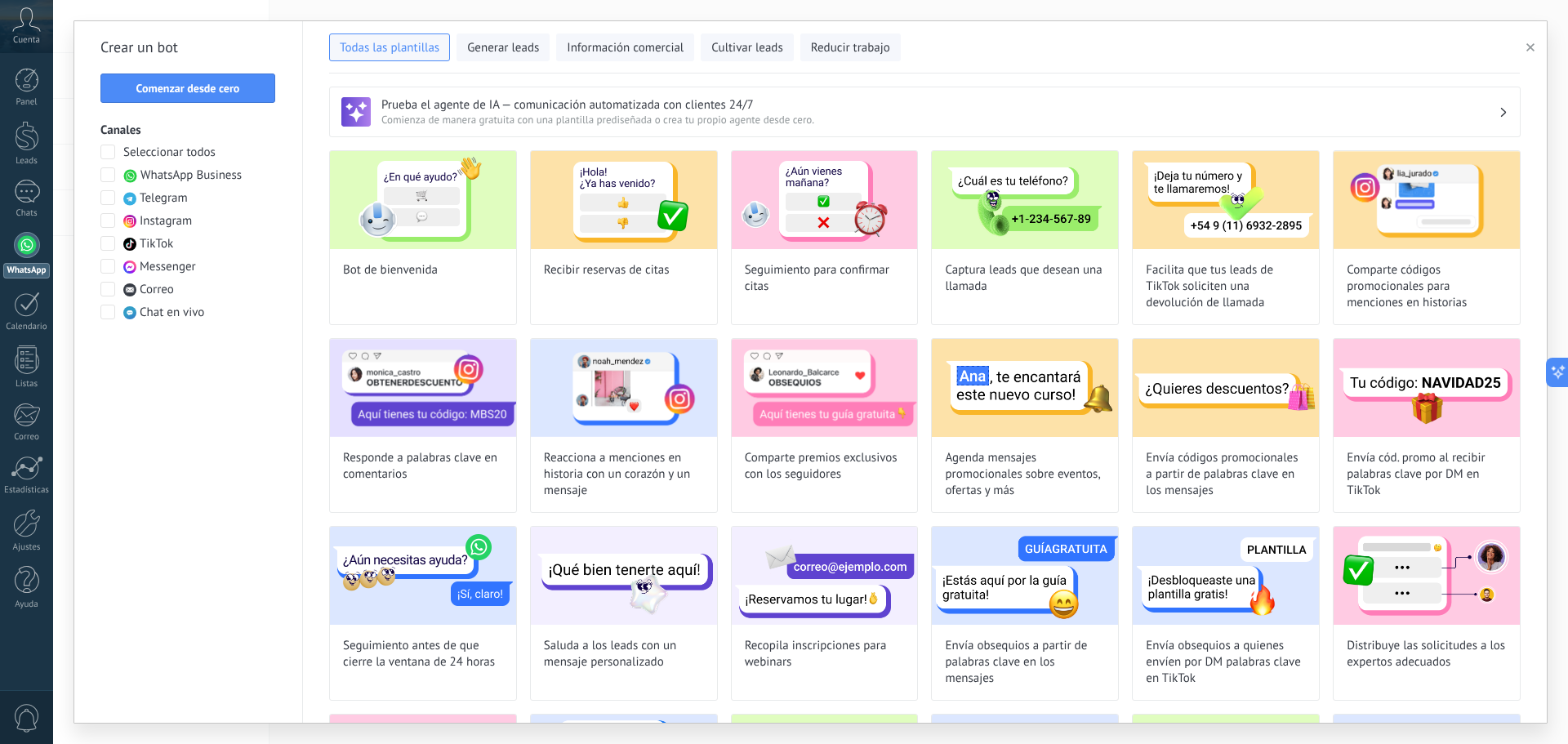
click at [168, 181] on span "WhatsApp Business" at bounding box center [191, 176] width 101 height 17
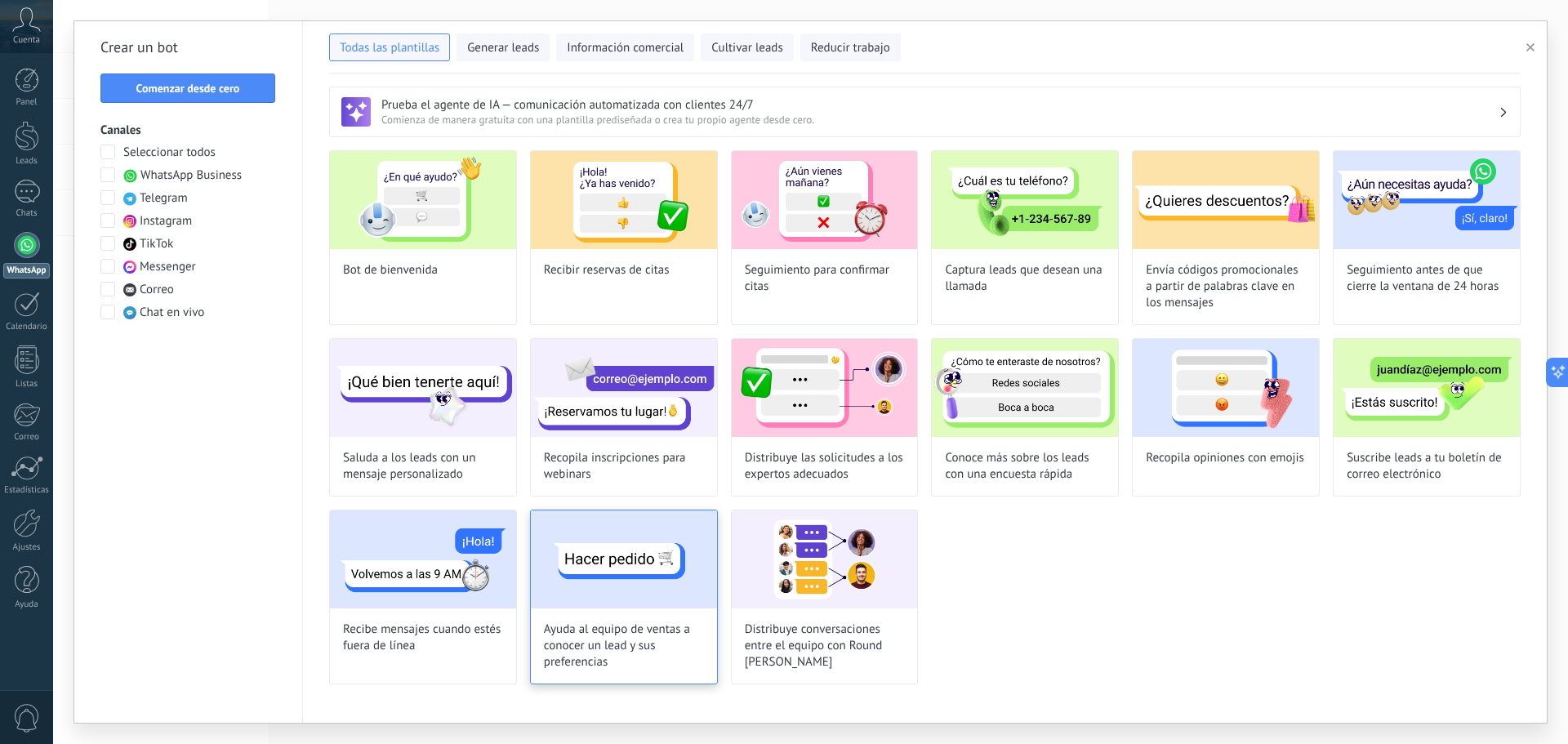
click at [647, 603] on img at bounding box center [624, 559] width 186 height 98
type input "**********"
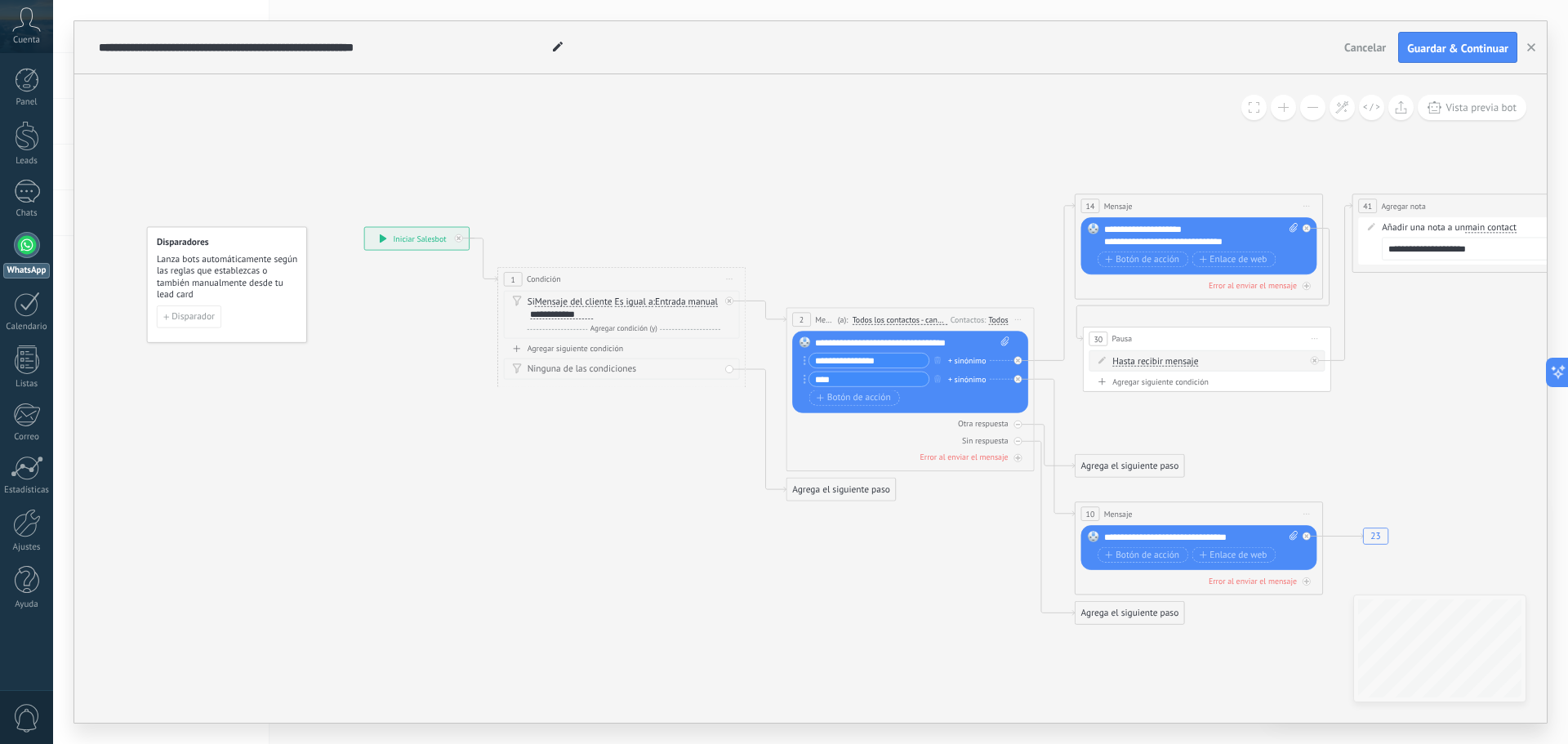
click at [388, 238] on div "**********" at bounding box center [417, 238] width 104 height 22
click at [379, 238] on icon at bounding box center [382, 239] width 7 height 9
